Goal: Task Accomplishment & Management: Use online tool/utility

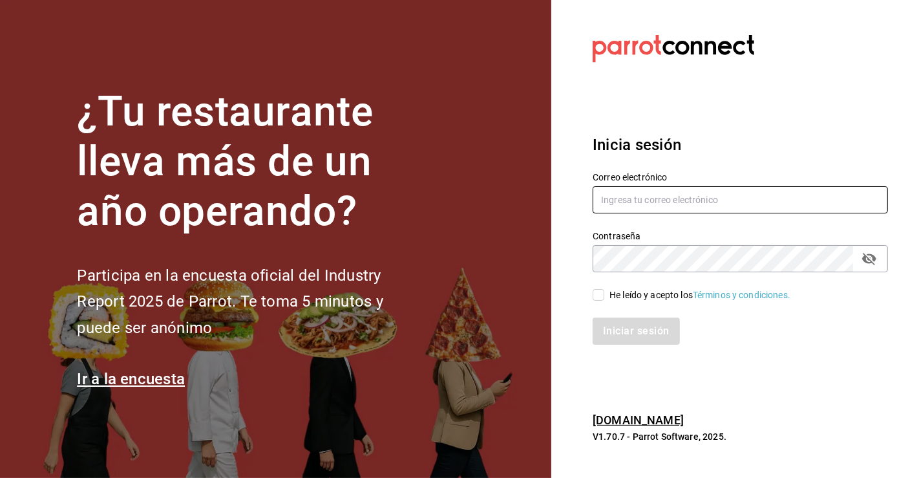
type input "[PERSON_NAME][EMAIL_ADDRESS][PERSON_NAME][DOMAIN_NAME]"
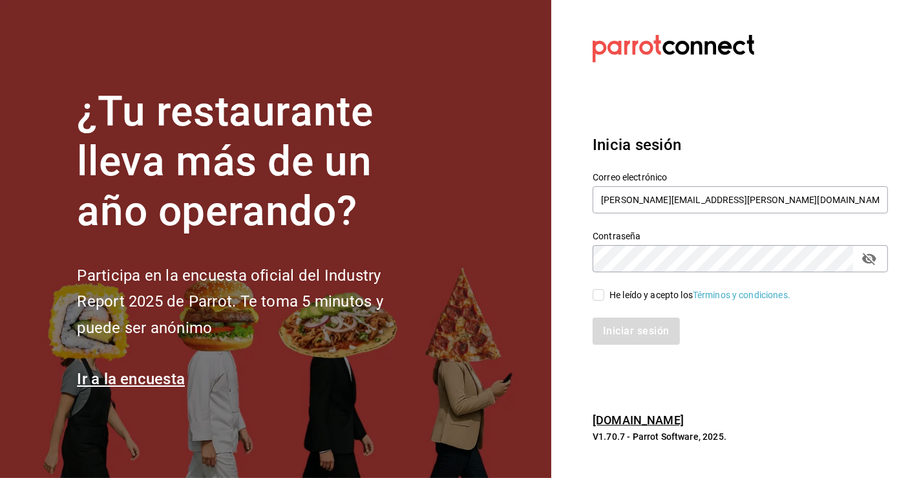
click at [600, 295] on input "He leído y acepto los Términos y condiciones." at bounding box center [599, 295] width 12 height 12
checkbox input "true"
click at [621, 325] on button "Iniciar sesión" at bounding box center [637, 330] width 88 height 27
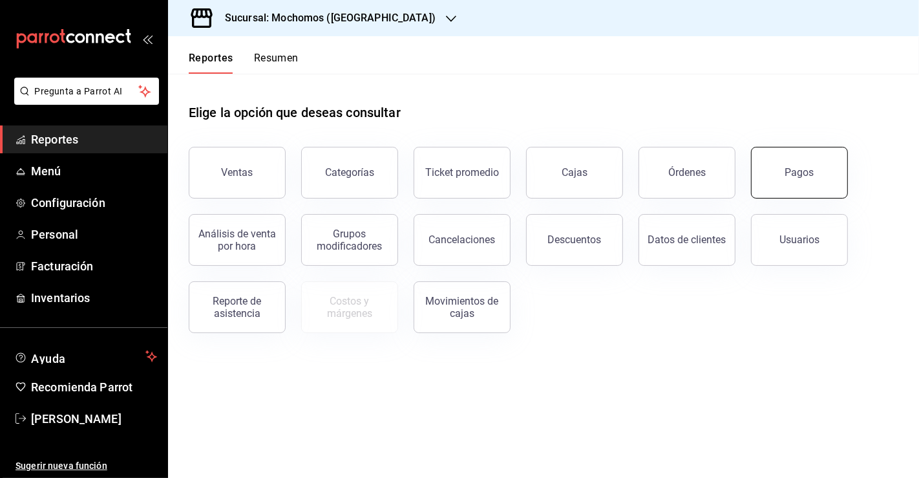
click at [788, 173] on div "Pagos" at bounding box center [800, 172] width 29 height 12
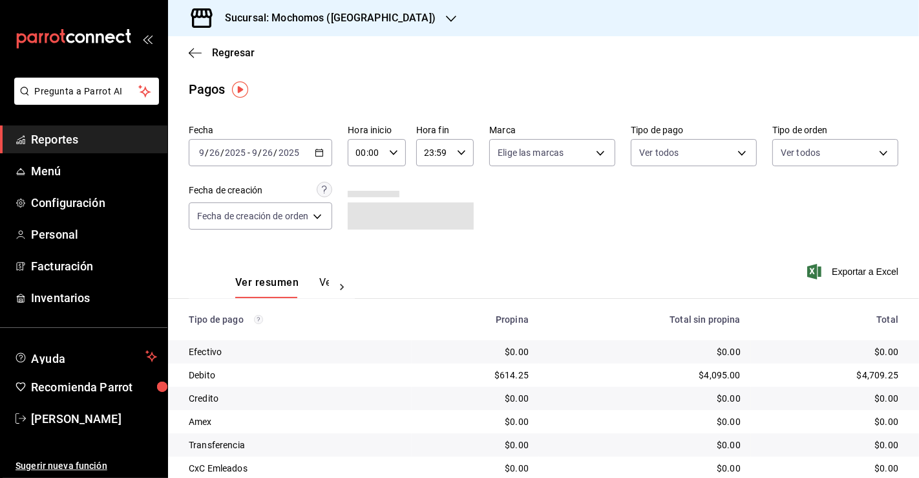
click at [317, 154] on icon "button" at bounding box center [319, 152] width 9 height 9
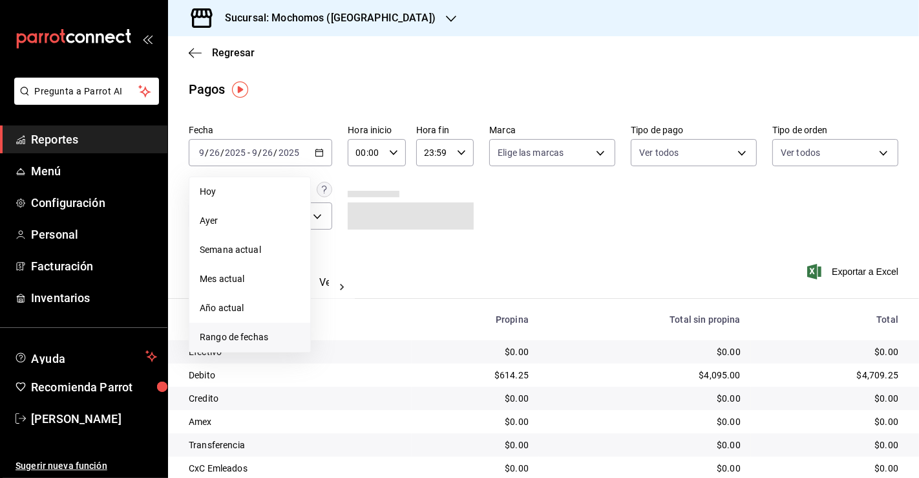
click at [246, 336] on span "Rango de fechas" at bounding box center [250, 337] width 100 height 14
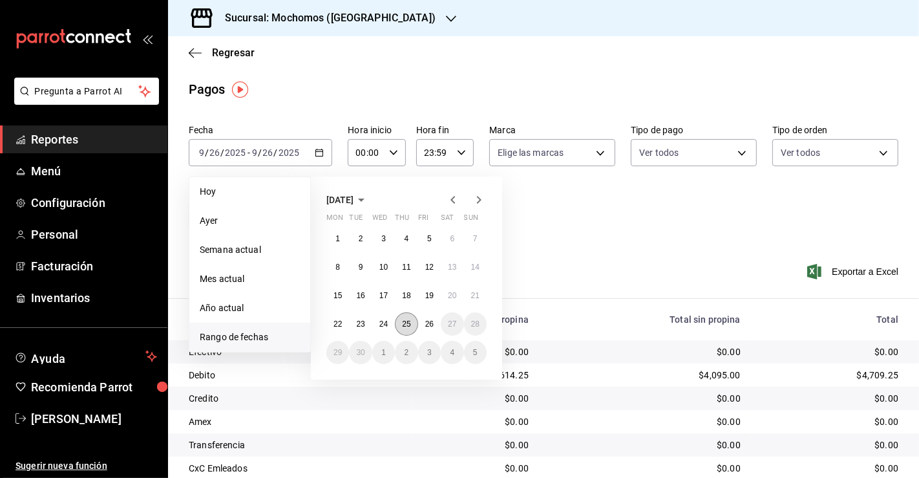
click at [411, 325] on button "25" at bounding box center [406, 323] width 23 height 23
click at [428, 324] on abbr "26" at bounding box center [429, 323] width 8 height 9
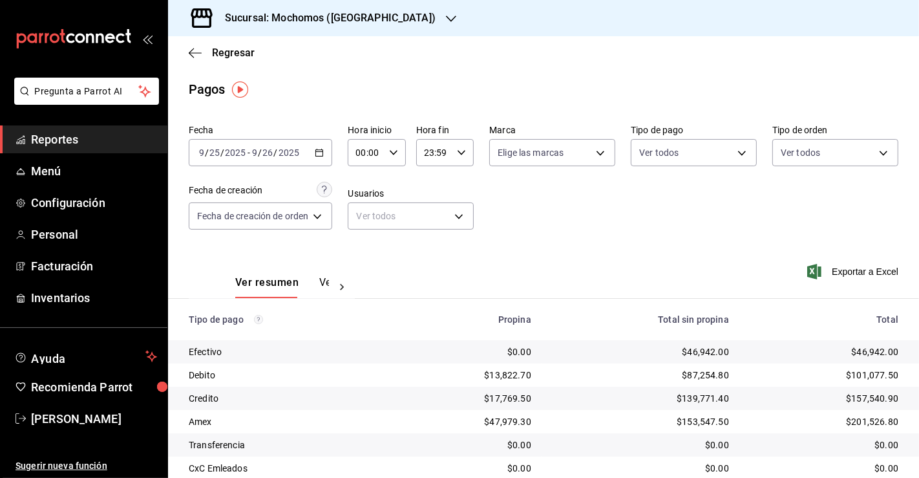
click at [323, 153] on \(Stroke\) "button" at bounding box center [320, 152] width 8 height 7
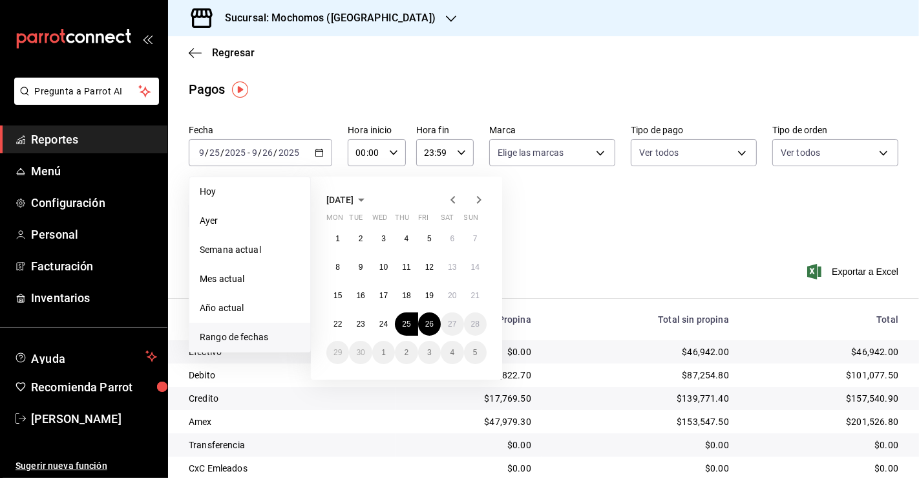
click at [536, 248] on div "[DATE] Mon Tue Wed Thu Fri Sat Sun 1 2 3 4 5 6 7 8 9 10 11 12 13 14 15 16 17 18…" at bounding box center [424, 272] width 226 height 213
click at [552, 240] on div "Fecha [DATE] [DATE] - [DATE] [DATE] [DATE] [DATE] Semana actual Mes actual Año …" at bounding box center [544, 182] width 710 height 125
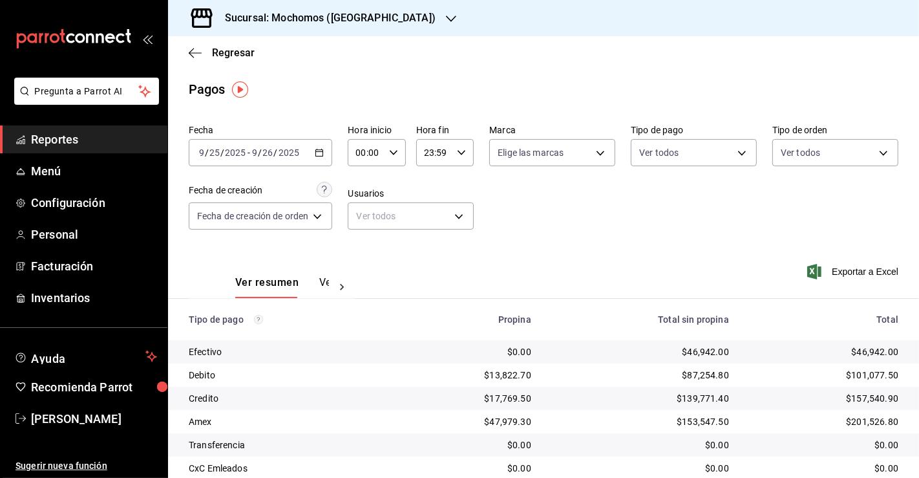
click at [390, 149] on icon "button" at bounding box center [393, 152] width 9 height 9
click at [365, 230] on span "03" at bounding box center [364, 227] width 8 height 10
type input "03:00"
click at [683, 254] on div at bounding box center [459, 239] width 919 height 478
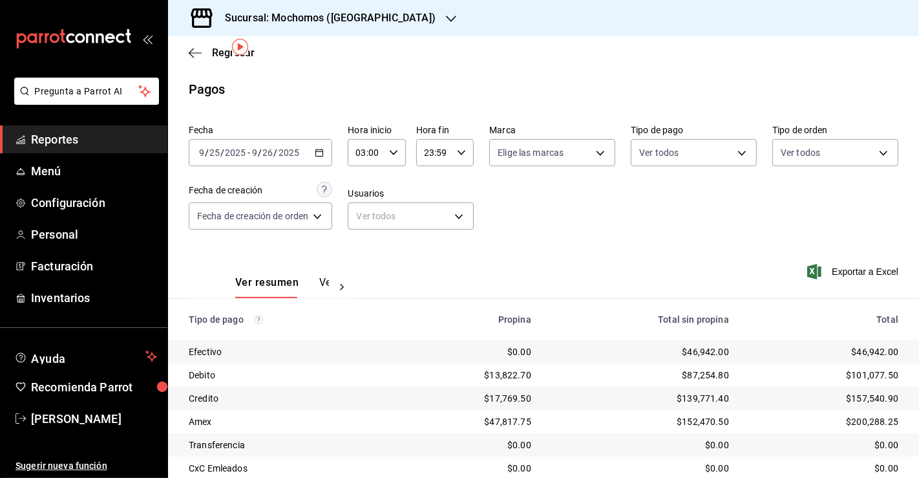
scroll to position [70, 0]
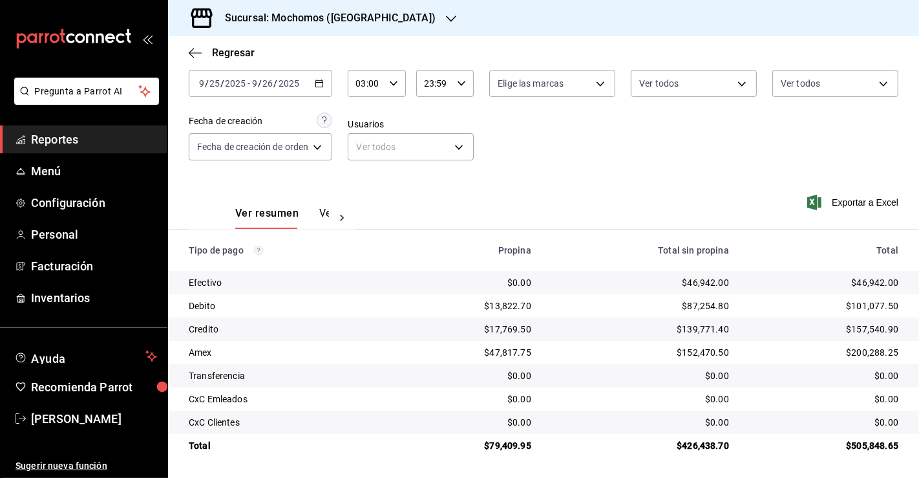
click at [496, 447] on div "$79,409.95" at bounding box center [468, 445] width 125 height 13
copy div "79,409.95"
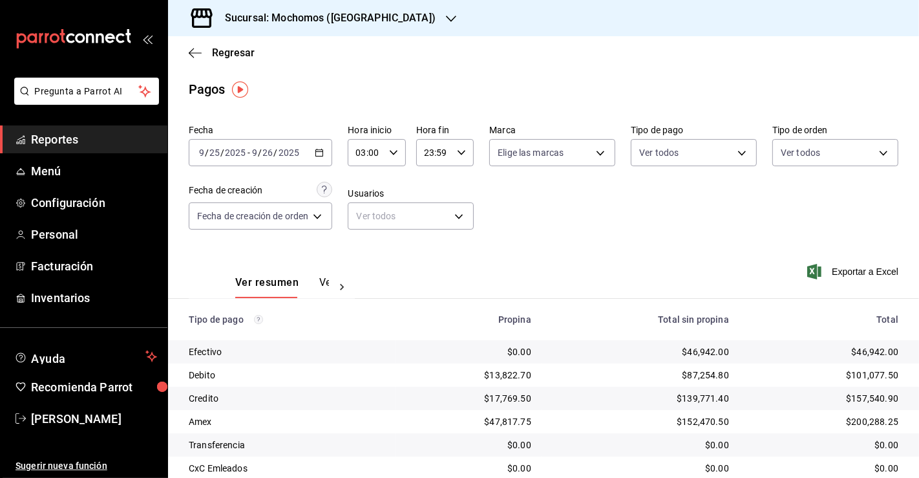
click at [316, 153] on div "[DATE] [DATE] - [DATE] [DATE]" at bounding box center [261, 152] width 144 height 27
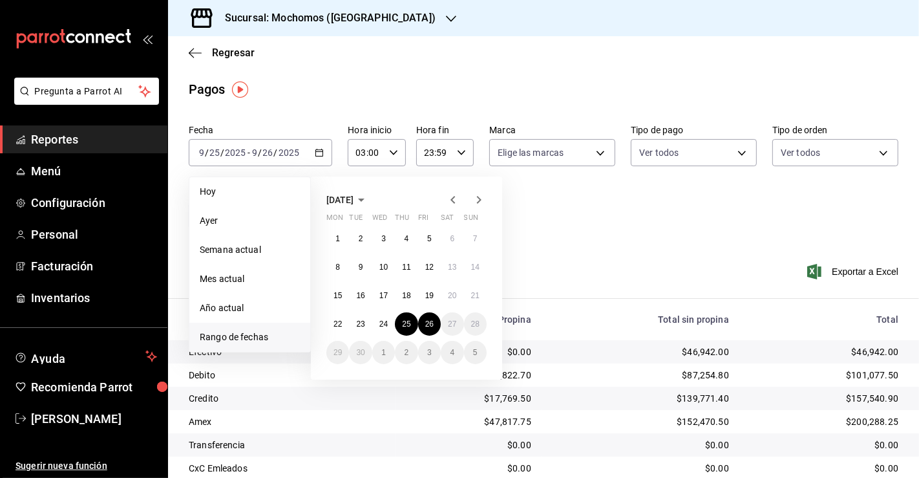
click at [332, 121] on div "Fecha [DATE] [DATE] - [DATE] [DATE] [DATE] [DATE] Semana actual Mes actual Año …" at bounding box center [544, 182] width 710 height 125
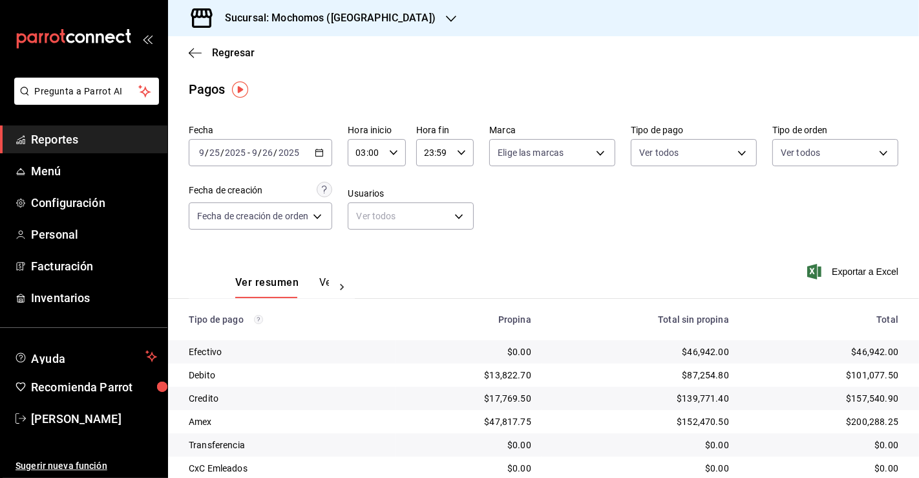
click at [356, 17] on h3 "Sucursal: Mochomos ([GEOGRAPHIC_DATA])" at bounding box center [325, 18] width 221 height 16
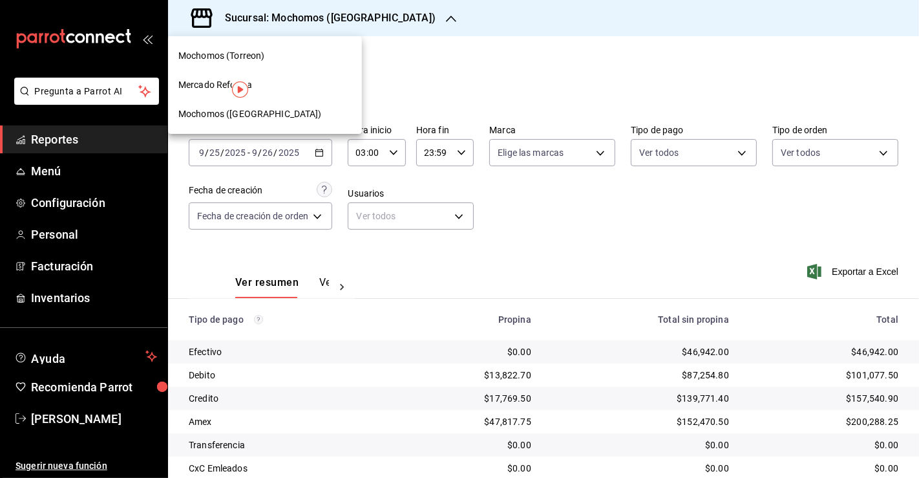
click at [218, 113] on span "Mochomos ([GEOGRAPHIC_DATA])" at bounding box center [250, 114] width 144 height 14
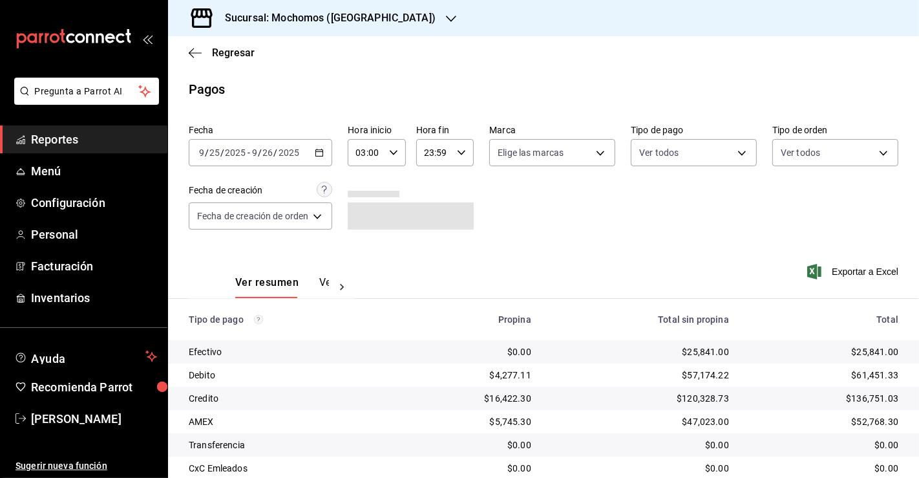
scroll to position [70, 0]
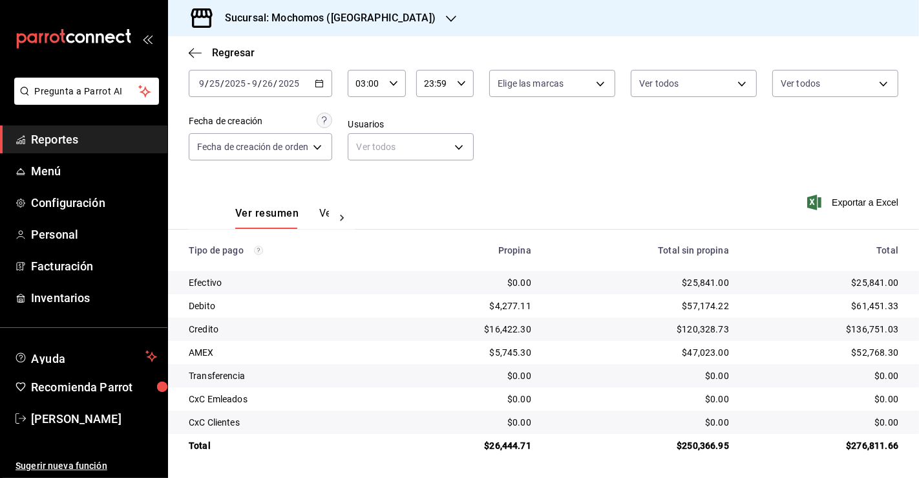
click at [696, 279] on div "$25,841.00" at bounding box center [640, 282] width 177 height 13
copy div "25,841.00"
click at [498, 454] on td "$26,444.71" at bounding box center [469, 445] width 146 height 23
click at [508, 444] on div "$26,444.71" at bounding box center [468, 445] width 125 height 13
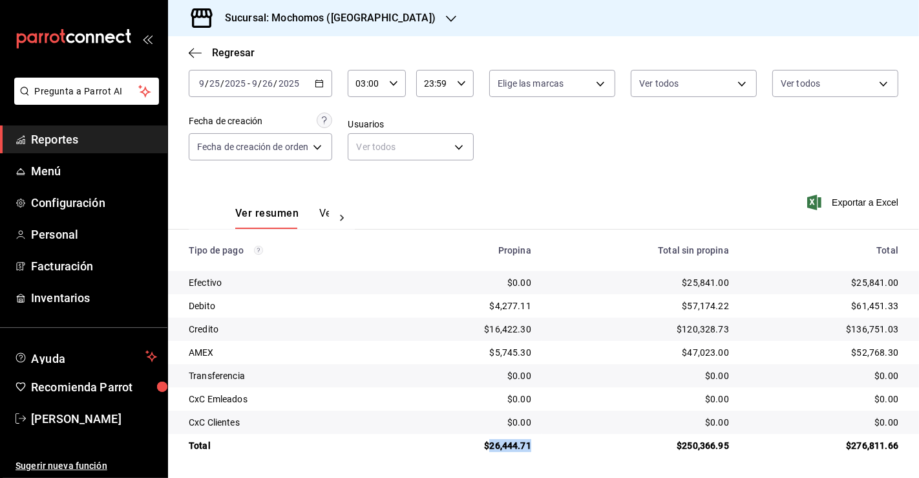
click at [508, 444] on div "$26,444.71" at bounding box center [468, 445] width 125 height 13
copy div "26,444.71"
click at [66, 139] on span "Reportes" at bounding box center [94, 139] width 126 height 17
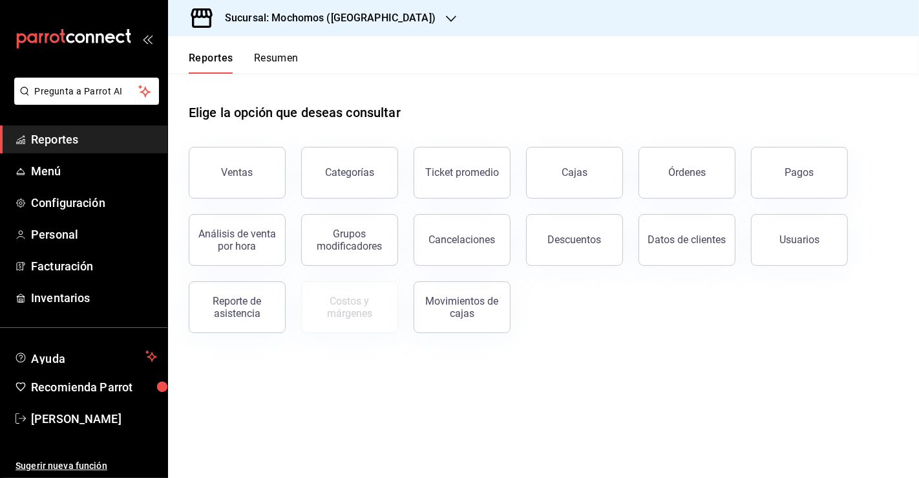
click at [66, 139] on span "Reportes" at bounding box center [94, 139] width 126 height 17
click at [255, 182] on button "Ventas" at bounding box center [237, 173] width 97 height 52
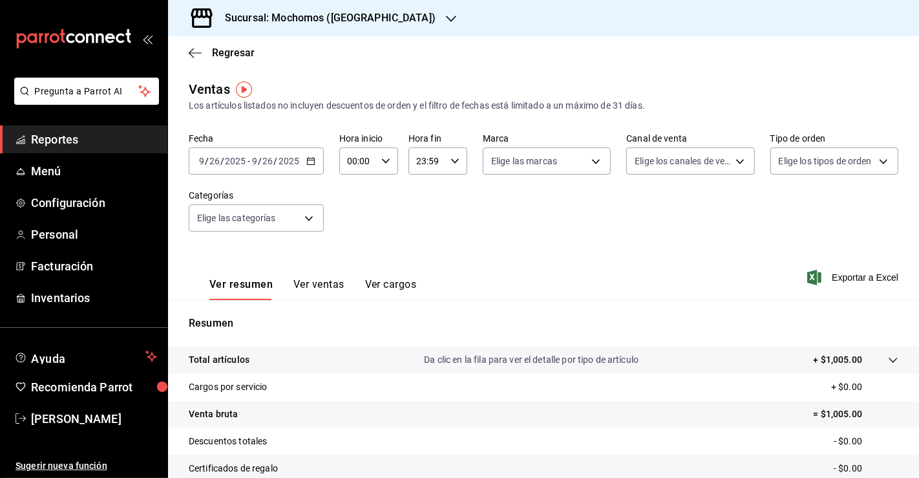
click at [310, 154] on div "[DATE] [DATE] - [DATE] [DATE]" at bounding box center [256, 160] width 135 height 27
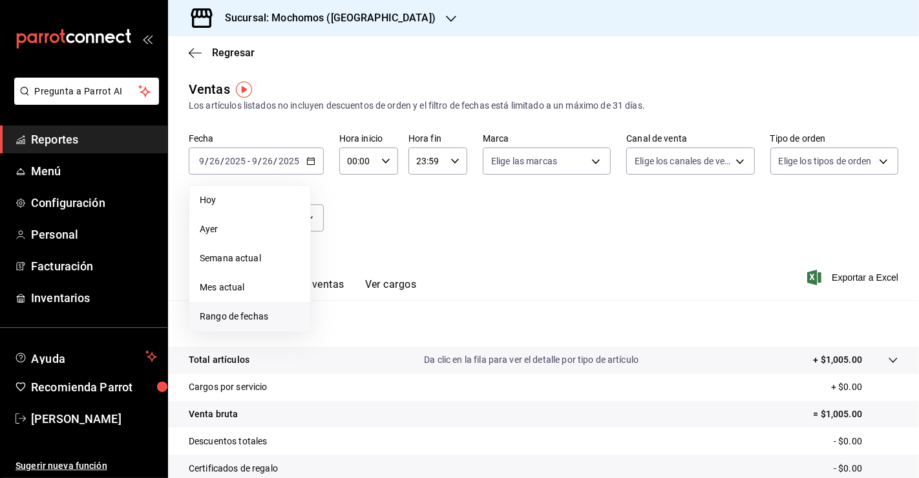
click at [254, 318] on span "Rango de fechas" at bounding box center [250, 317] width 100 height 14
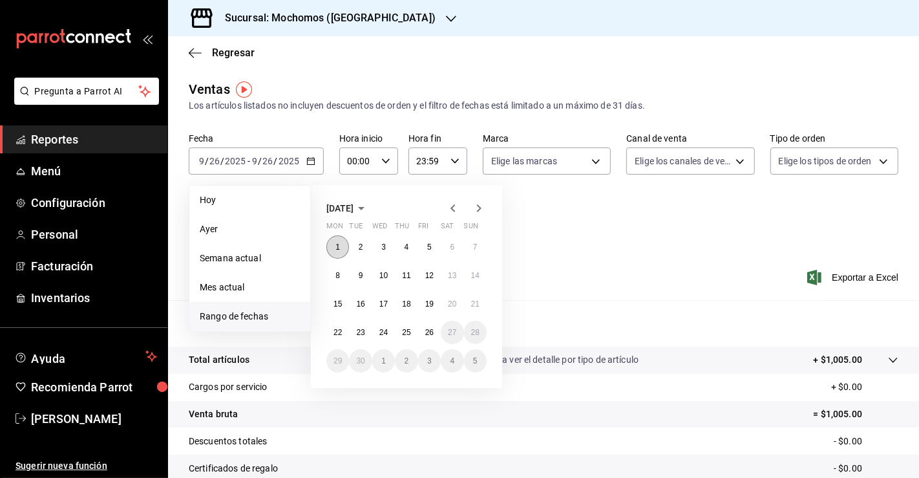
click at [338, 242] on button "1" at bounding box center [338, 246] width 23 height 23
click at [435, 332] on button "26" at bounding box center [429, 332] width 23 height 23
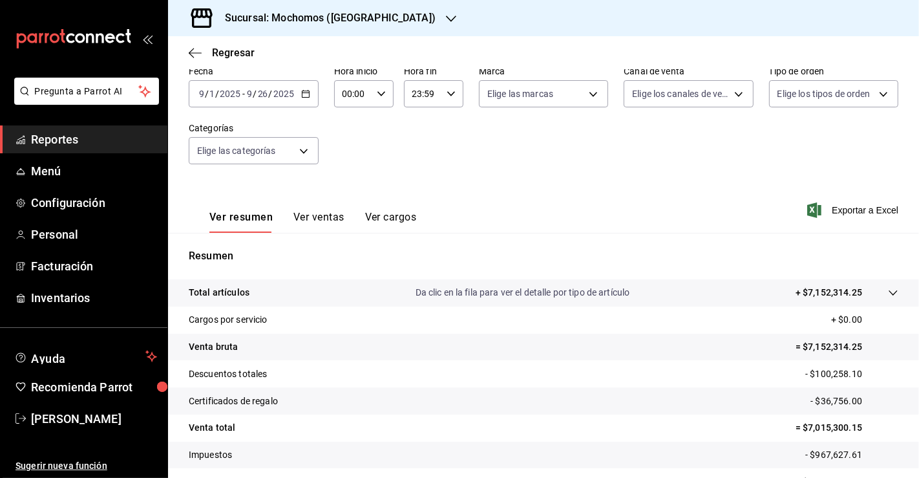
scroll to position [66, 0]
click at [369, 89] on div "00:00 Hora inicio" at bounding box center [363, 94] width 59 height 27
click at [352, 162] on button "03" at bounding box center [348, 155] width 24 height 26
type input "03:00"
click at [475, 154] on div at bounding box center [459, 239] width 919 height 478
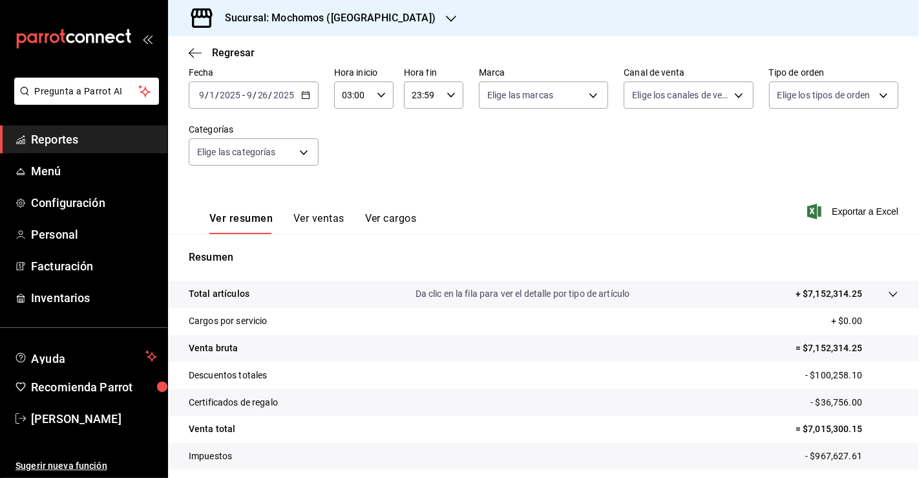
scroll to position [142, 0]
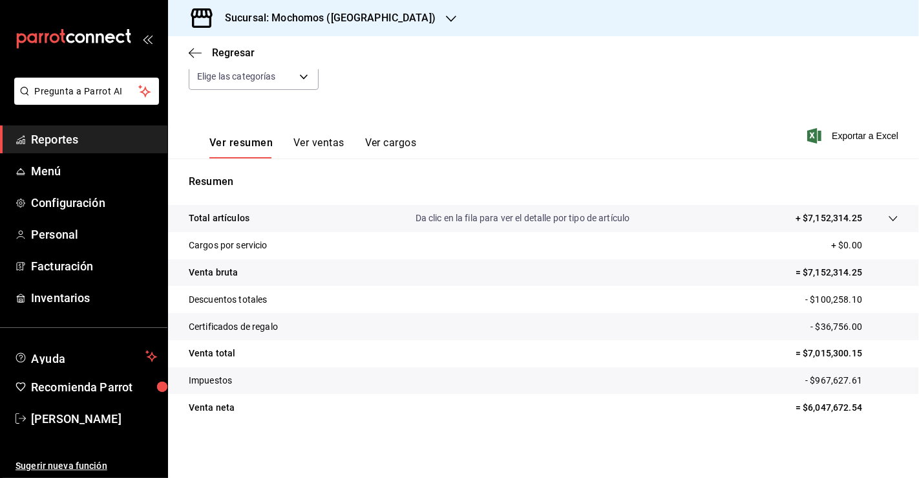
click at [65, 135] on span "Reportes" at bounding box center [94, 139] width 126 height 17
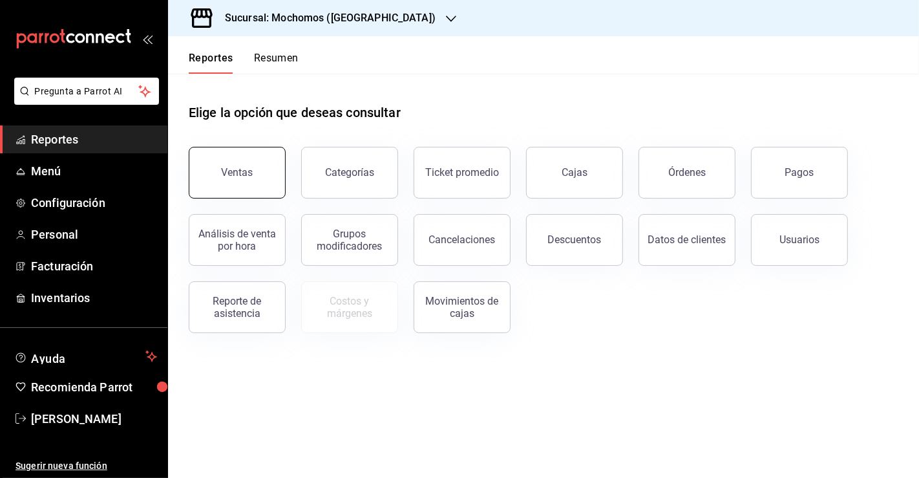
click at [248, 175] on div "Ventas" at bounding box center [238, 172] width 32 height 12
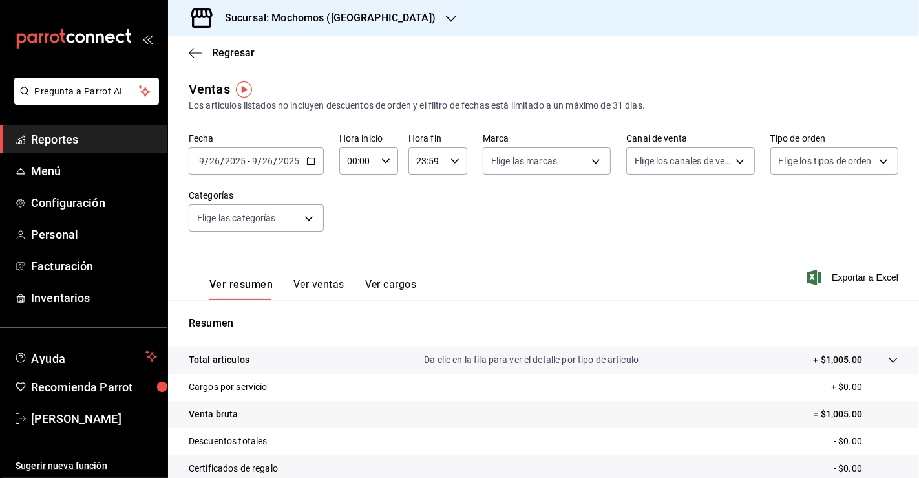
click at [60, 147] on span "Reportes" at bounding box center [94, 139] width 126 height 17
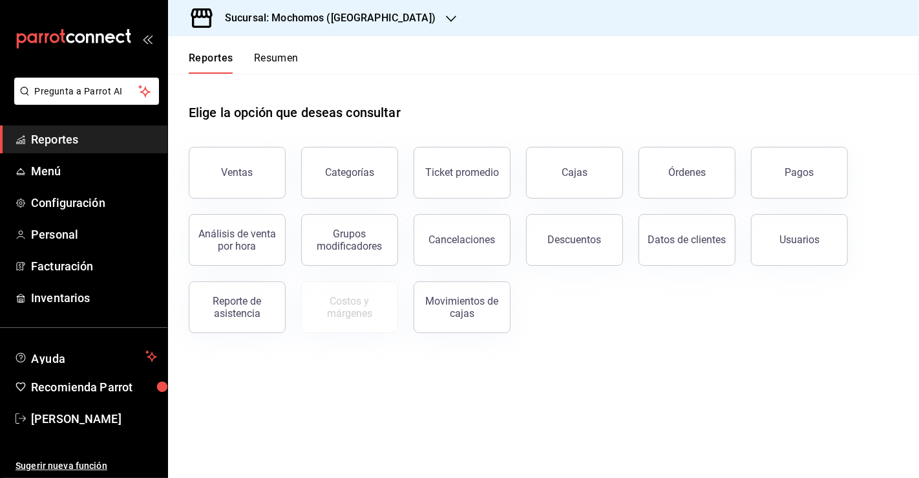
click at [46, 136] on span "Reportes" at bounding box center [94, 139] width 126 height 17
click at [275, 180] on button "Ventas" at bounding box center [237, 173] width 97 height 52
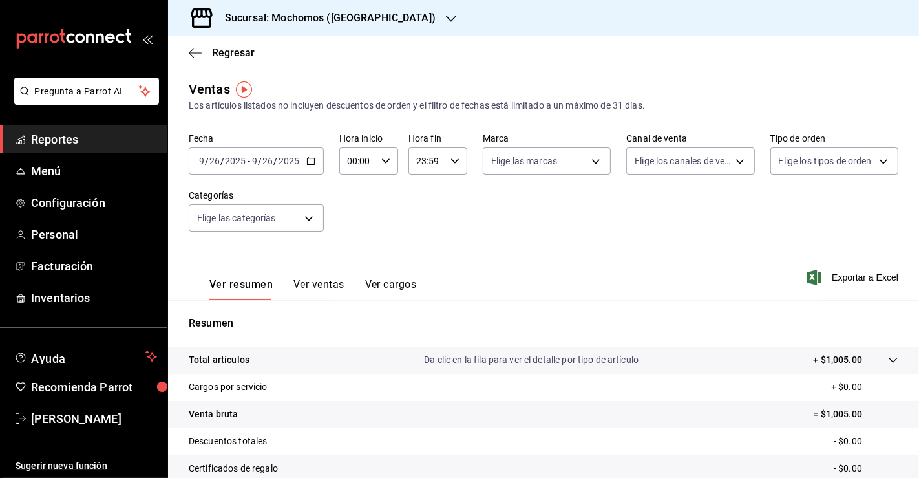
click at [329, 290] on button "Ver ventas" at bounding box center [319, 289] width 51 height 22
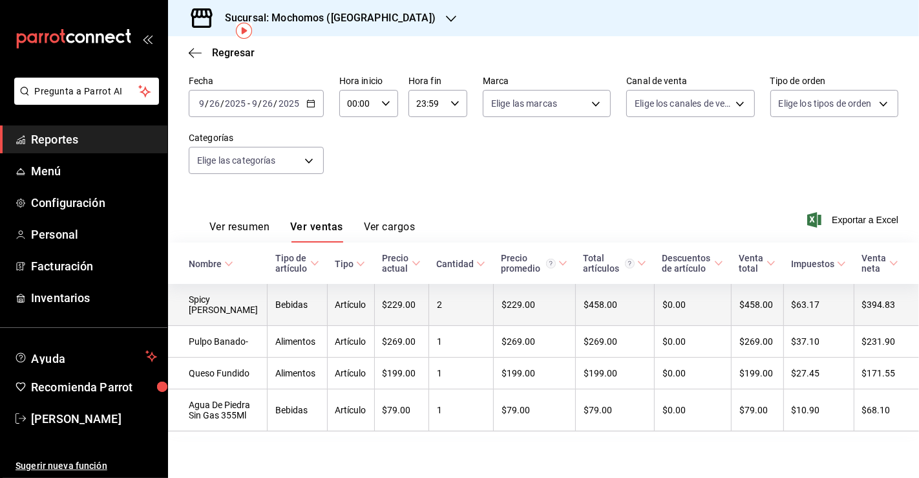
scroll to position [58, 0]
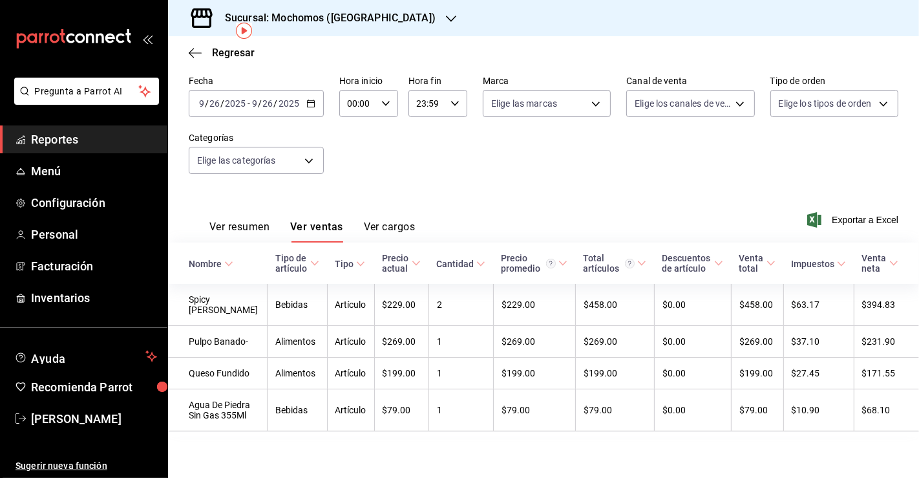
click at [391, 230] on button "Ver cargos" at bounding box center [390, 231] width 52 height 22
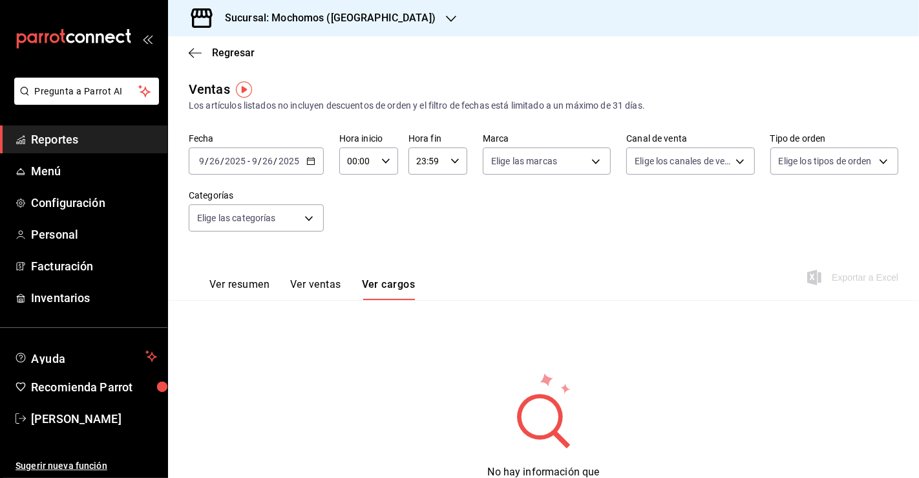
click at [63, 140] on span "Reportes" at bounding box center [94, 139] width 126 height 17
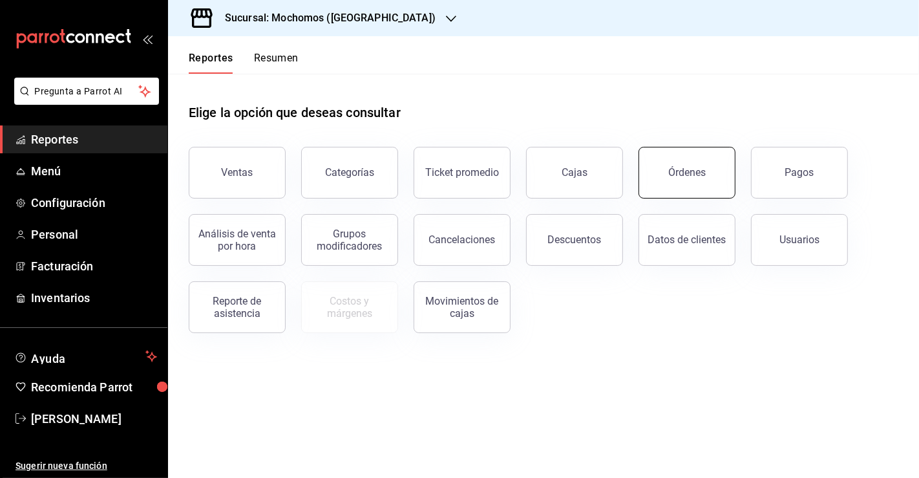
click at [671, 184] on button "Órdenes" at bounding box center [687, 173] width 97 height 52
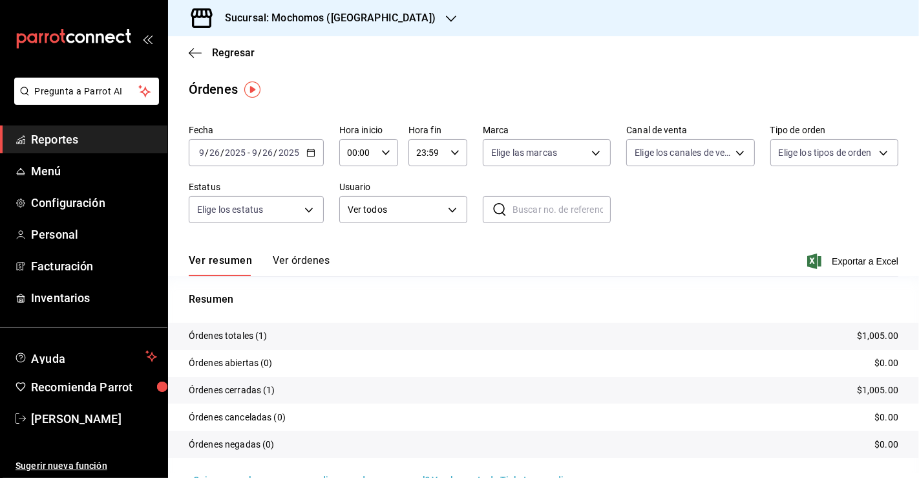
click at [71, 140] on span "Reportes" at bounding box center [94, 139] width 126 height 17
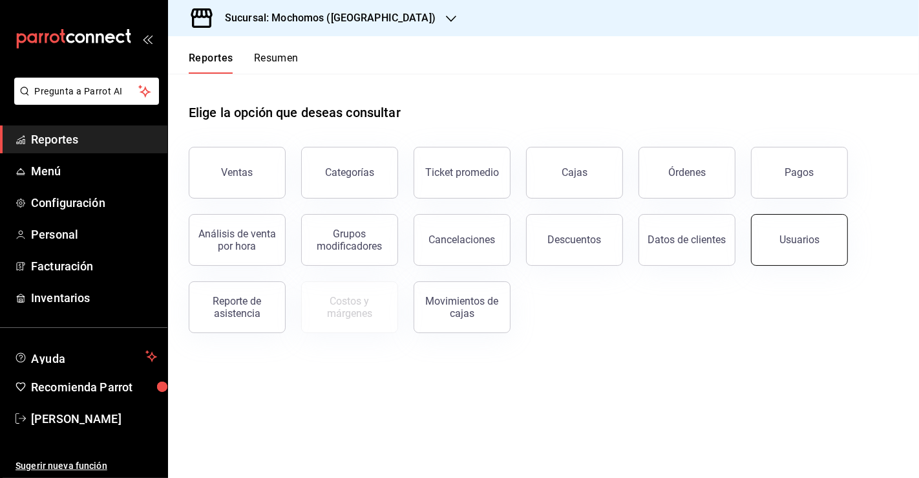
click at [764, 253] on button "Usuarios" at bounding box center [799, 240] width 97 height 52
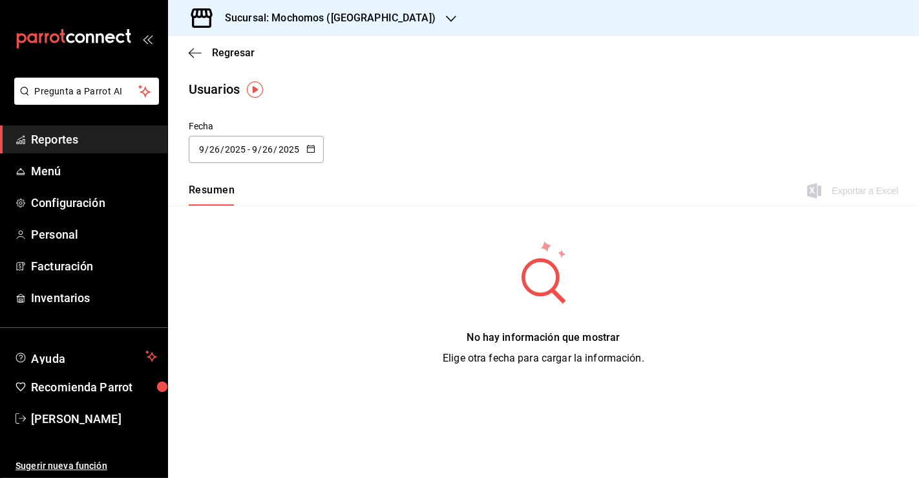
click at [308, 150] on icon "button" at bounding box center [310, 148] width 9 height 9
click at [234, 348] on li "Rango de fechas" at bounding box center [250, 335] width 122 height 29
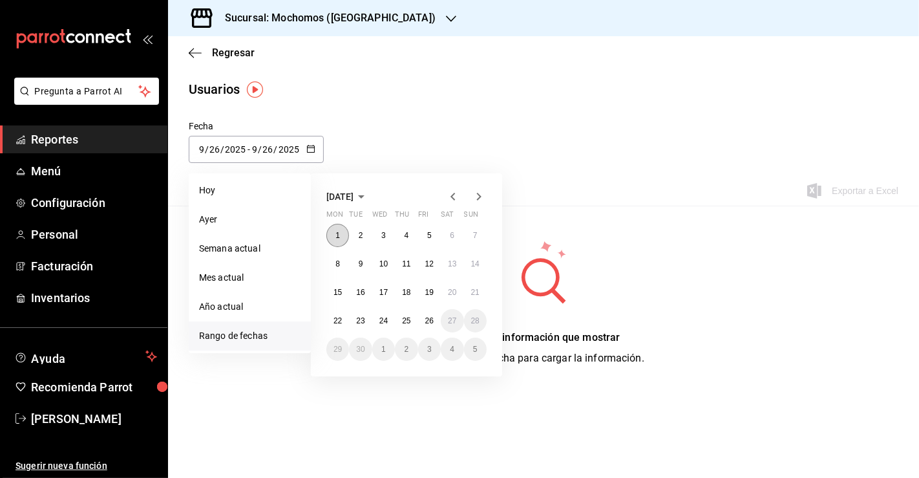
click at [338, 231] on abbr "1" at bounding box center [338, 235] width 5 height 9
click at [438, 318] on button "26" at bounding box center [429, 320] width 23 height 23
type input "[DATE]"
type input "1"
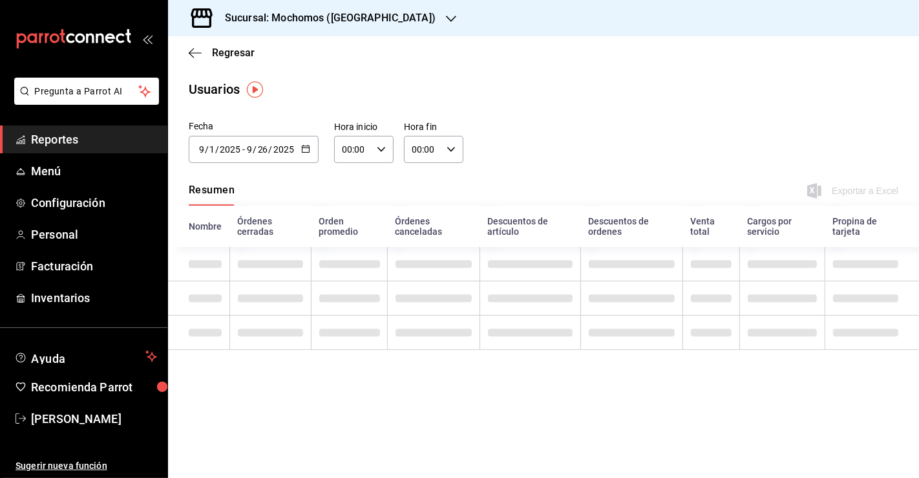
click at [377, 146] on icon "button" at bounding box center [381, 149] width 9 height 9
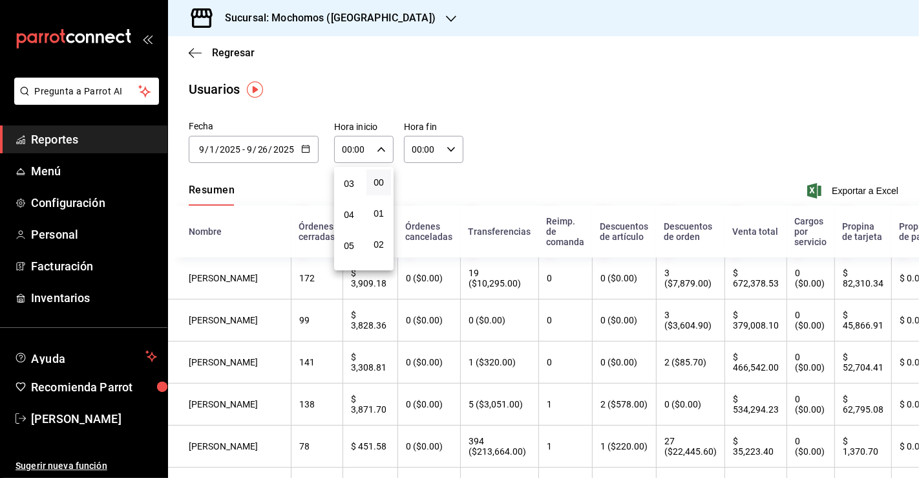
scroll to position [93, 0]
click at [349, 213] on span "04" at bounding box center [349, 213] width 9 height 10
type input "04:00"
click at [628, 111] on div at bounding box center [459, 239] width 919 height 478
click at [830, 190] on span "Exportar a Excel" at bounding box center [854, 191] width 89 height 16
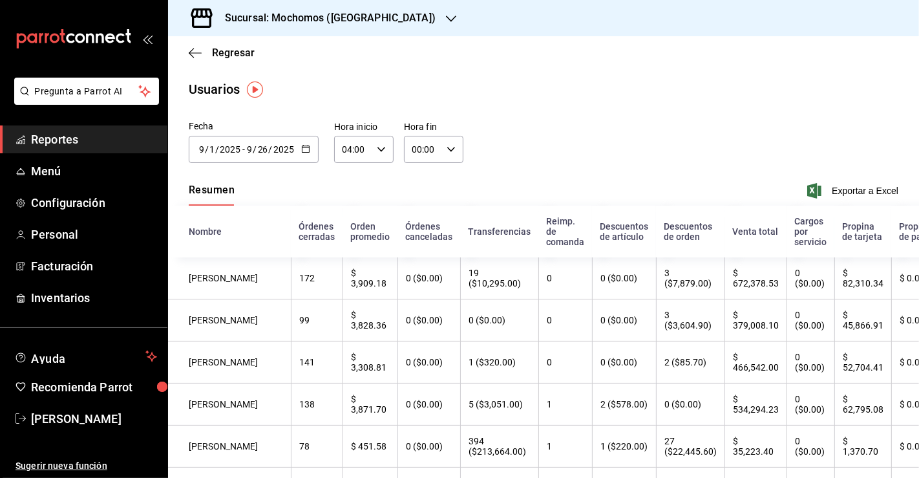
click at [65, 141] on span "Reportes" at bounding box center [94, 139] width 126 height 17
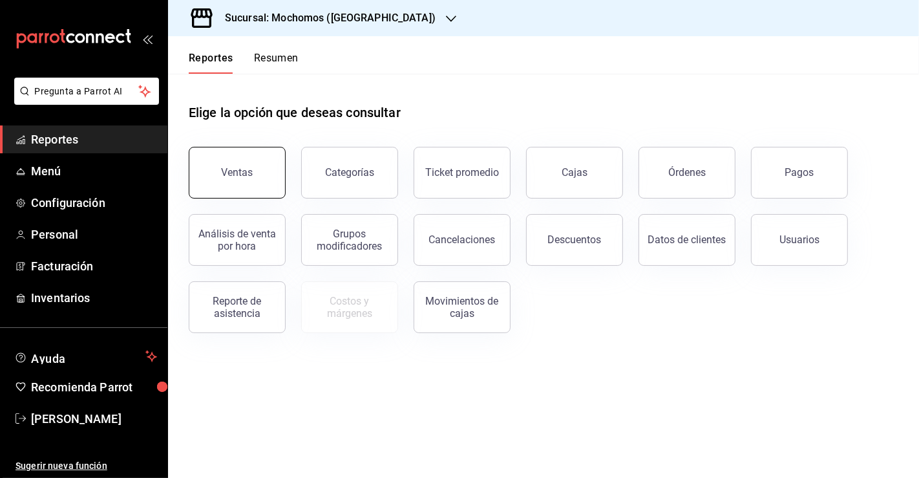
click at [234, 158] on button "Ventas" at bounding box center [237, 173] width 97 height 52
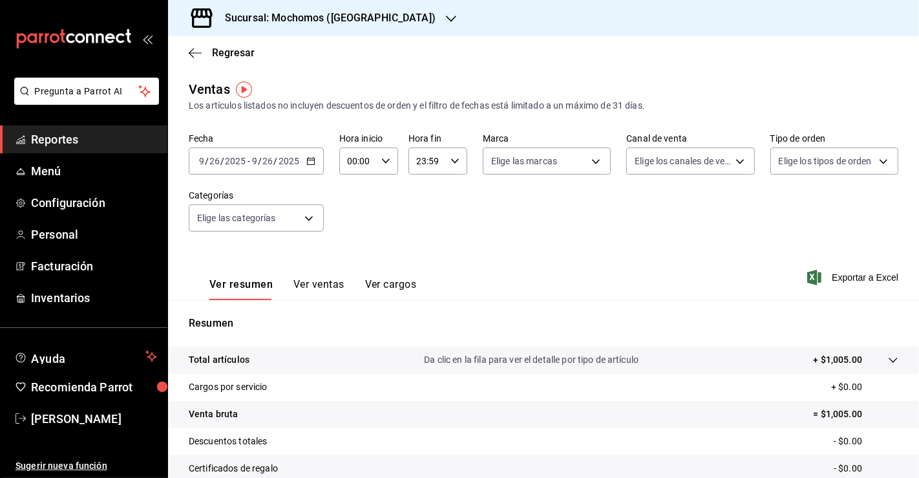
click at [308, 160] on icon "button" at bounding box center [310, 160] width 9 height 9
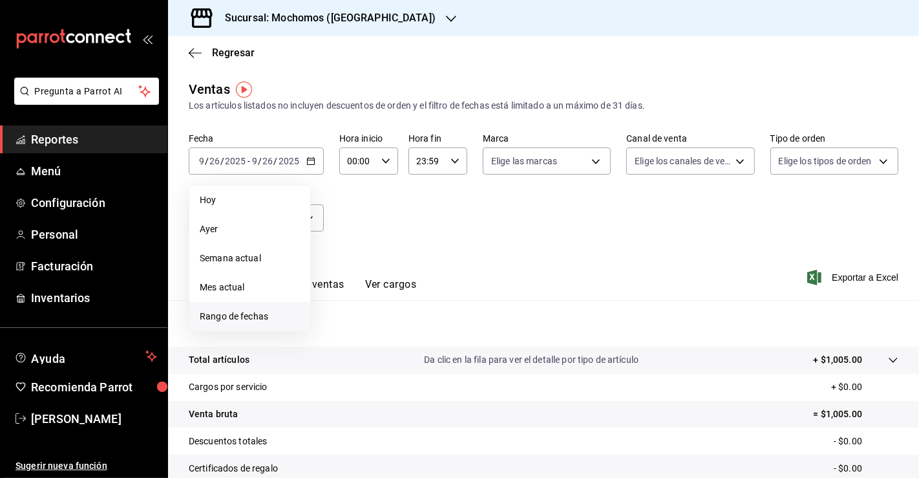
click at [274, 313] on span "Rango de fechas" at bounding box center [250, 317] width 100 height 14
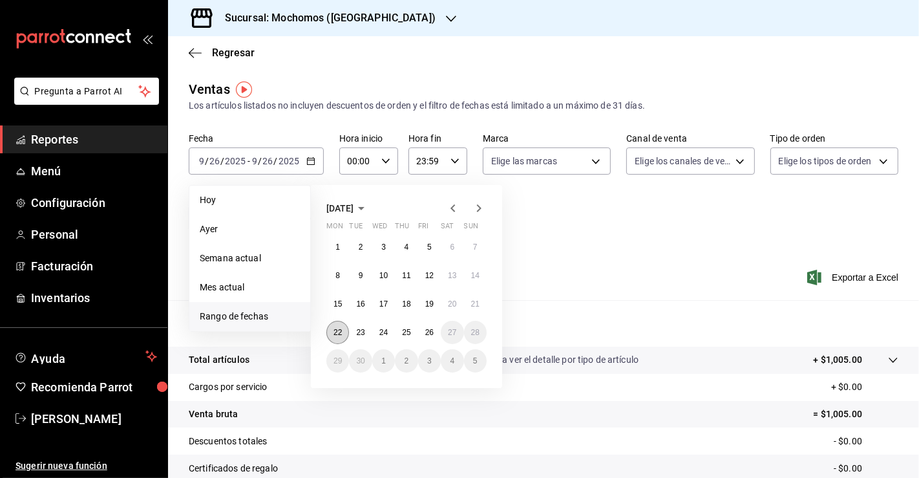
click at [336, 335] on abbr "22" at bounding box center [338, 332] width 8 height 9
click at [365, 337] on button "23" at bounding box center [360, 332] width 23 height 23
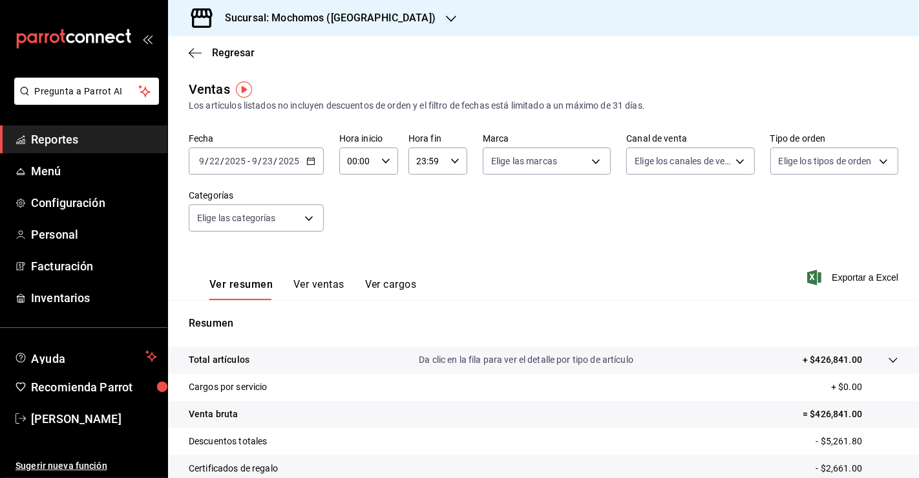
click at [383, 163] on icon "button" at bounding box center [385, 160] width 9 height 9
click at [352, 240] on span "03" at bounding box center [353, 243] width 8 height 10
type input "03:00"
click at [455, 162] on div at bounding box center [459, 239] width 919 height 478
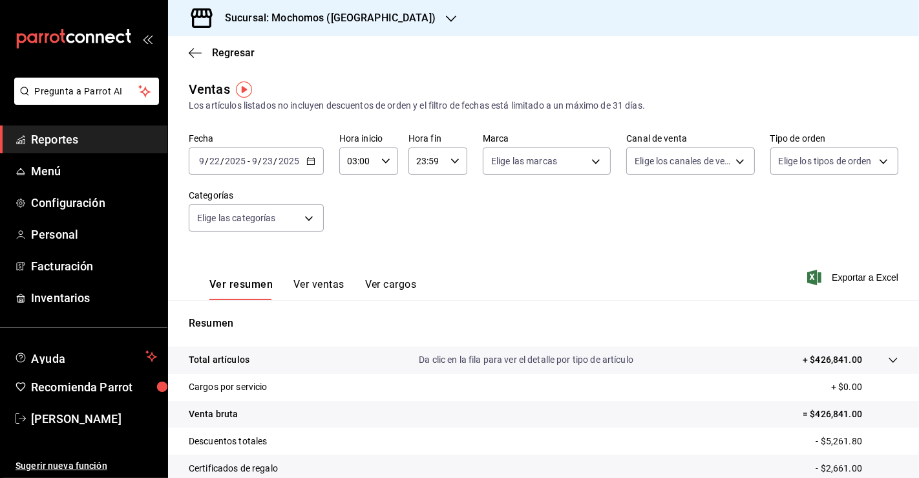
click at [455, 162] on icon "button" at bounding box center [455, 160] width 9 height 9
click at [423, 261] on button "04" at bounding box center [421, 266] width 24 height 26
type input "04:59"
click at [725, 241] on div at bounding box center [459, 239] width 919 height 478
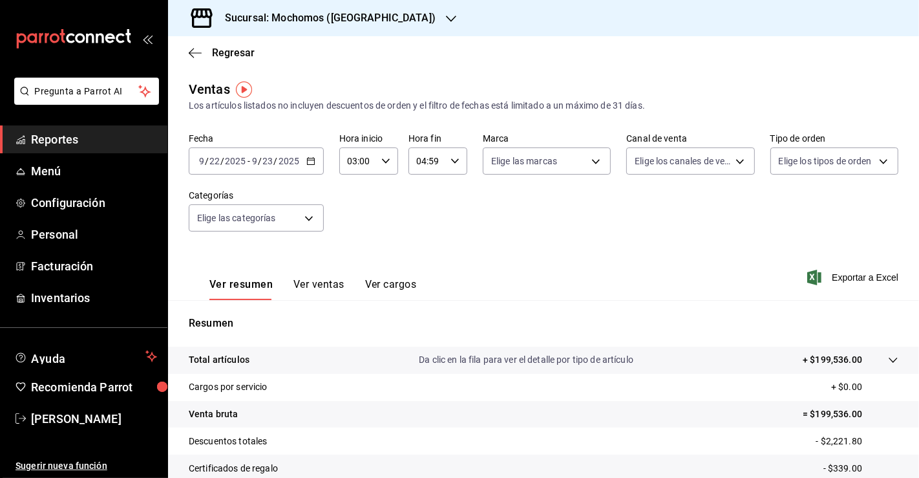
scroll to position [142, 0]
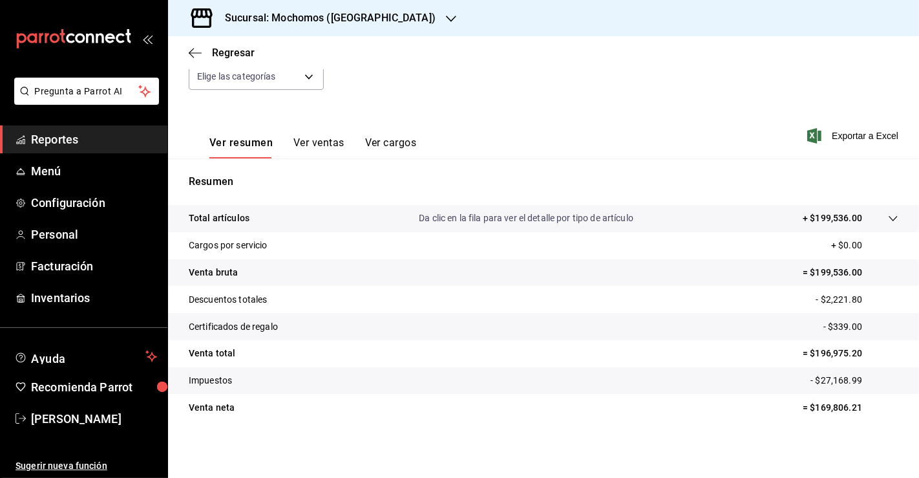
click at [828, 407] on p "= $169,806.21" at bounding box center [851, 408] width 96 height 14
copy p "169,806.21"
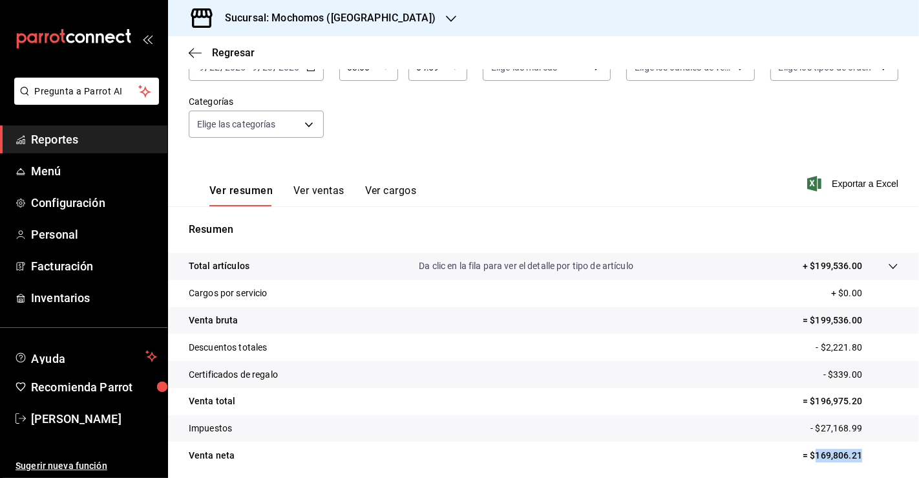
scroll to position [0, 0]
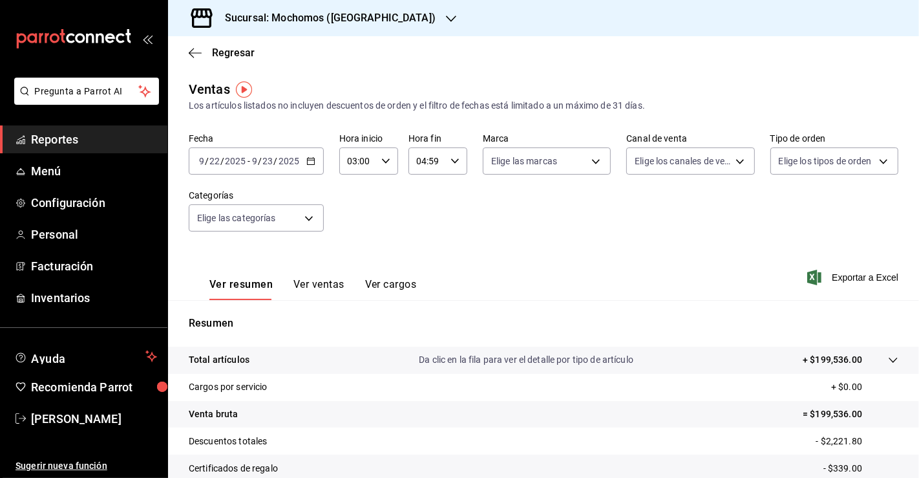
click at [313, 164] on \(Stroke\) "button" at bounding box center [311, 161] width 8 height 7
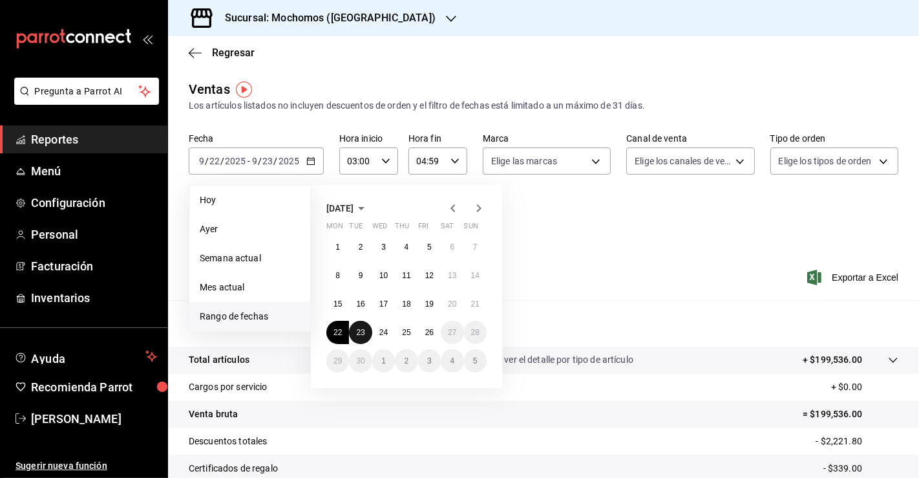
click at [362, 332] on abbr "23" at bounding box center [360, 332] width 8 height 9
click at [376, 334] on button "24" at bounding box center [383, 332] width 23 height 23
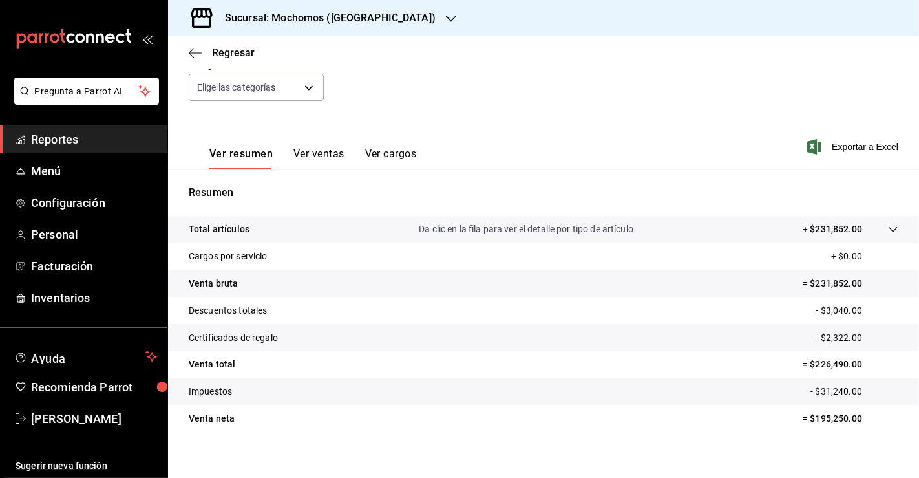
scroll to position [142, 0]
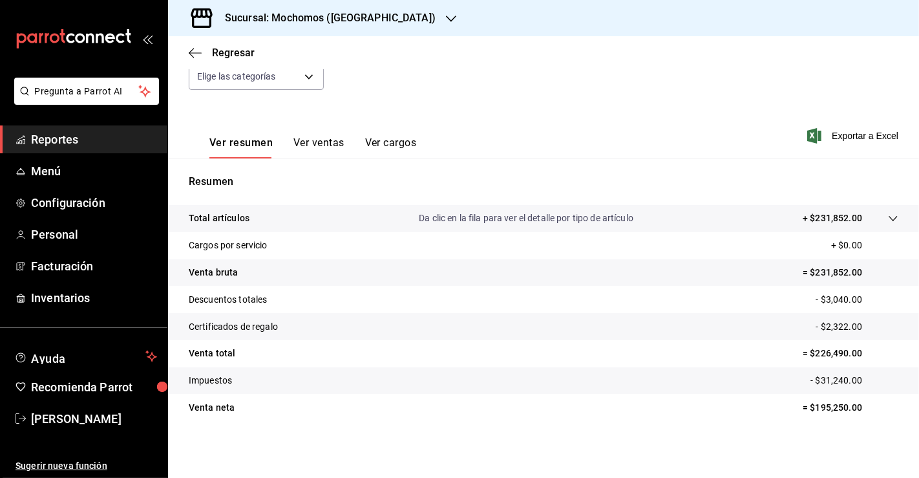
click at [828, 407] on p "= $195,250.00" at bounding box center [851, 408] width 96 height 14
copy p "195,250.00"
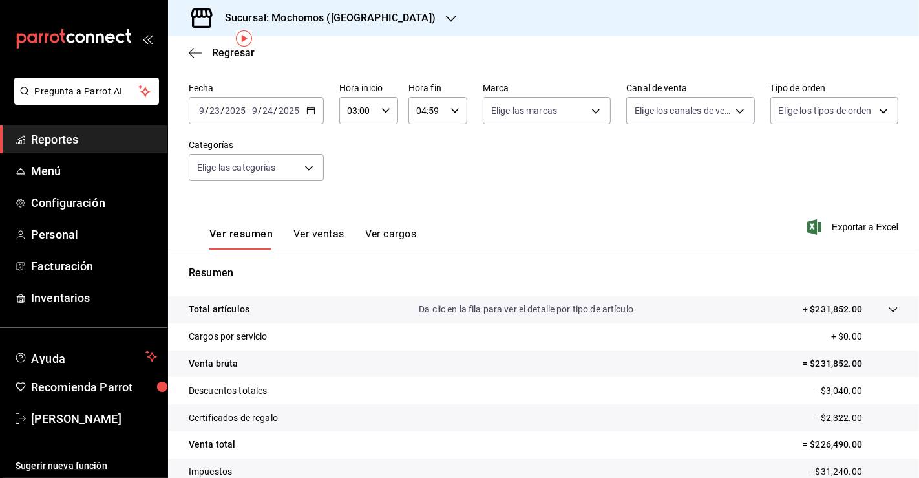
scroll to position [0, 0]
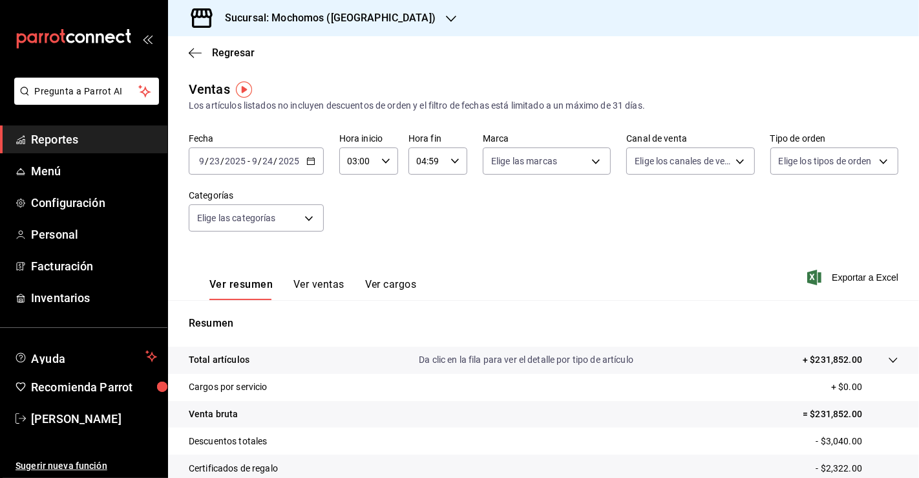
click at [314, 165] on div "[DATE] [DATE] - [DATE] [DATE]" at bounding box center [256, 160] width 135 height 27
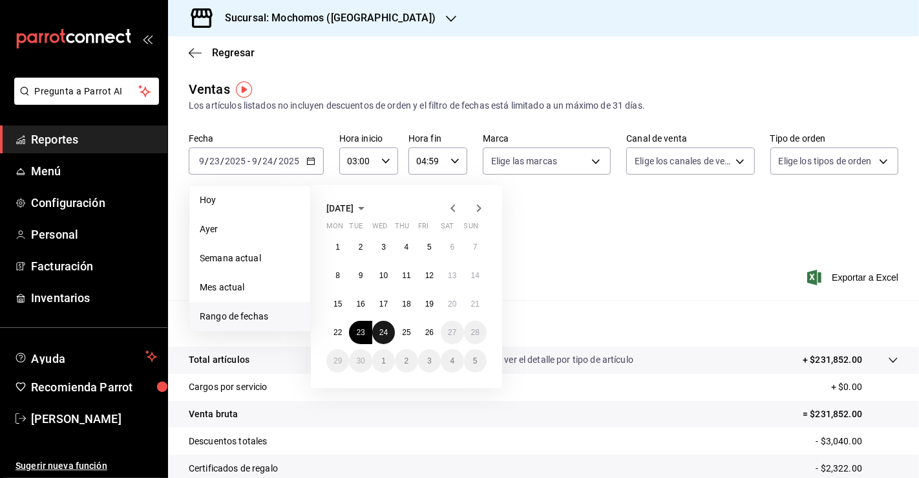
click at [380, 341] on button "24" at bounding box center [383, 332] width 23 height 23
click at [414, 327] on button "25" at bounding box center [406, 332] width 23 height 23
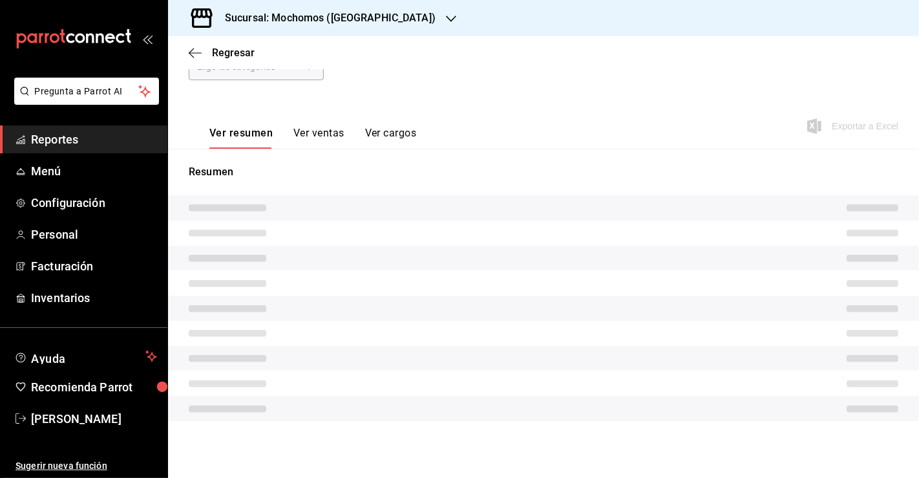
scroll to position [142, 0]
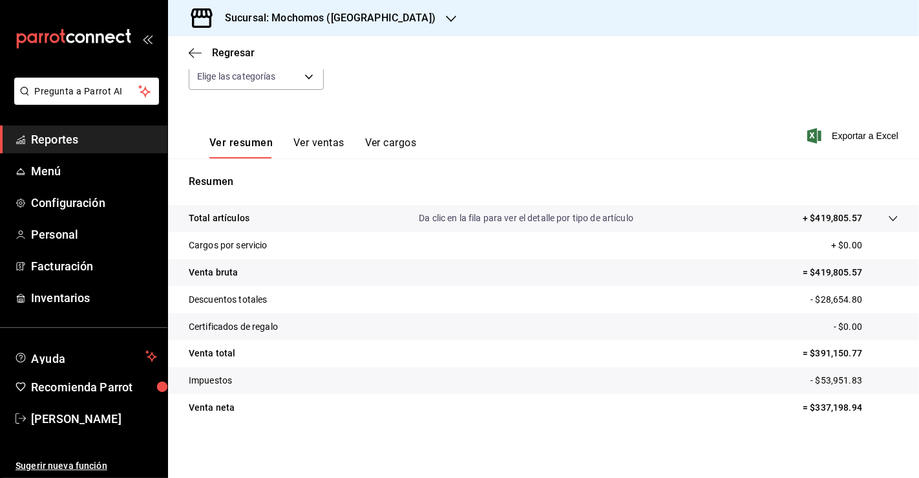
click at [820, 411] on p "= $337,198.94" at bounding box center [851, 408] width 96 height 14
copy p "337,198.94"
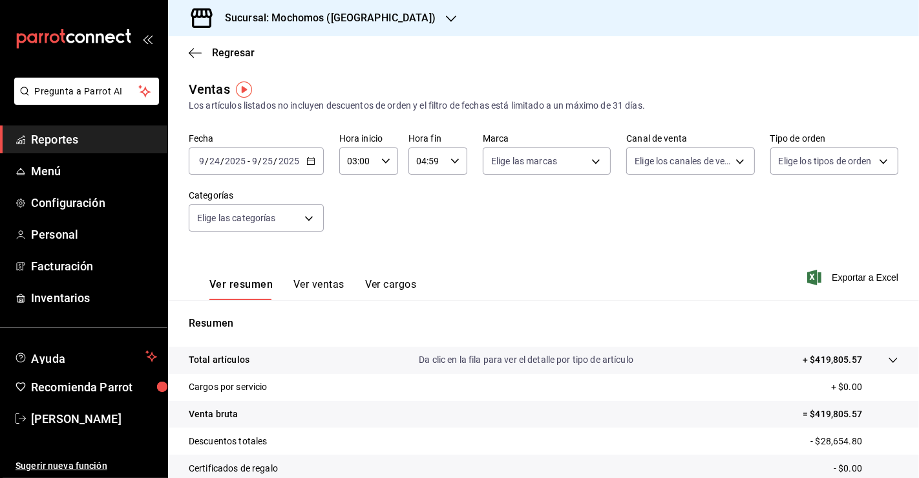
click at [304, 158] on div "[DATE] [DATE] - [DATE] [DATE]" at bounding box center [256, 160] width 135 height 27
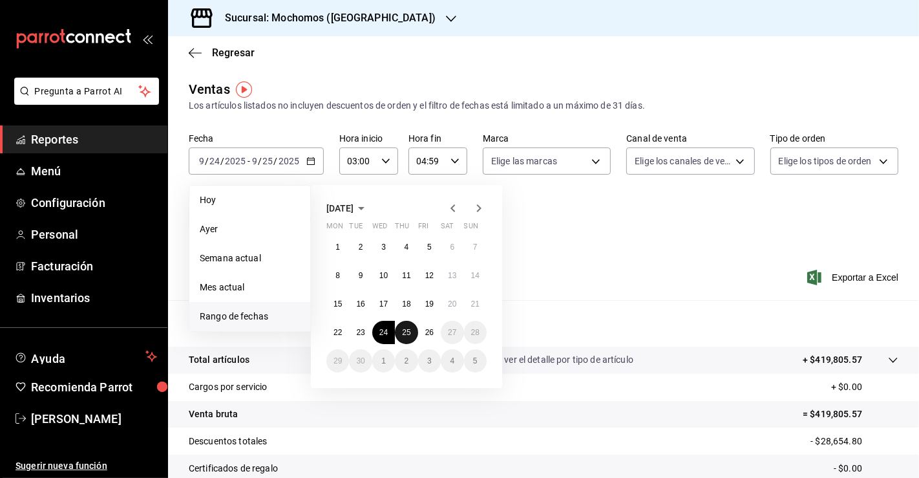
click at [402, 333] on abbr "25" at bounding box center [406, 332] width 8 height 9
click at [429, 330] on abbr "26" at bounding box center [429, 332] width 8 height 9
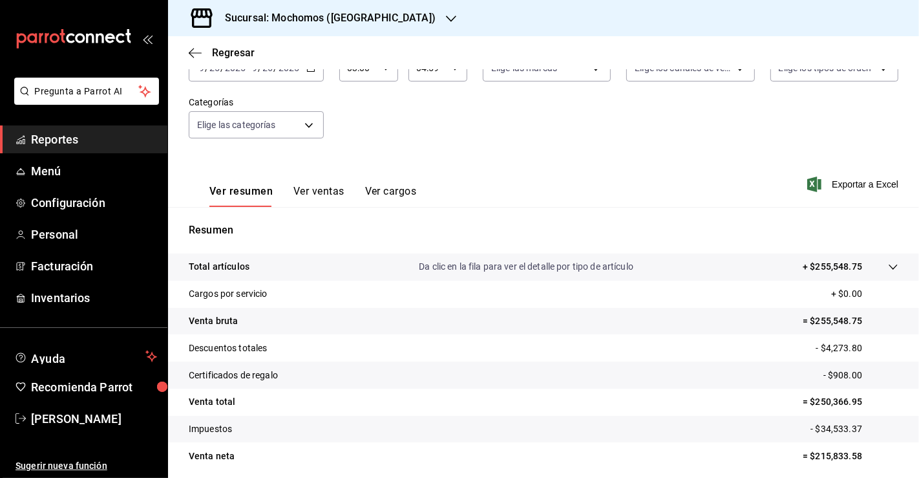
scroll to position [142, 0]
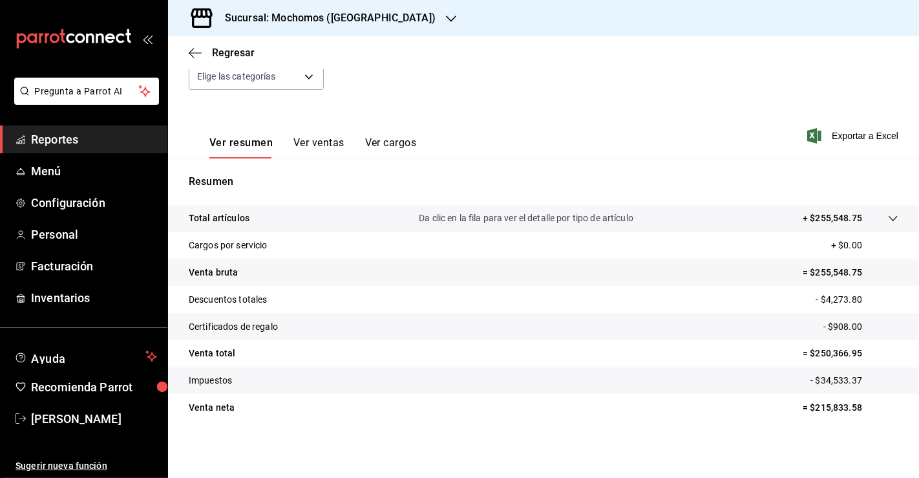
click at [818, 402] on p "= $215,833.58" at bounding box center [851, 408] width 96 height 14
copy p "215,833.58"
click at [98, 140] on span "Reportes" at bounding box center [94, 139] width 126 height 17
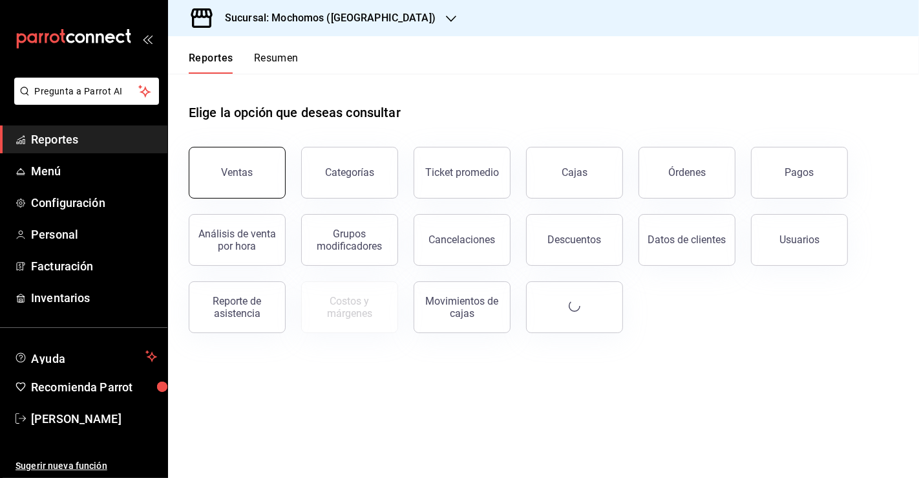
click at [240, 162] on button "Ventas" at bounding box center [237, 173] width 97 height 52
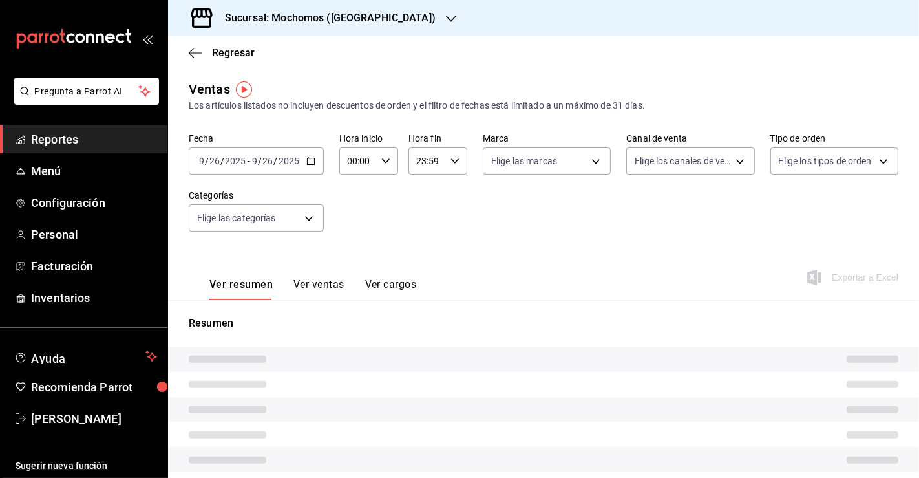
click at [325, 166] on div "Fecha [DATE] [DATE] - [DATE] [DATE] Hora inicio 00:00 Hora inicio Hora fin 23:5…" at bounding box center [544, 190] width 710 height 114
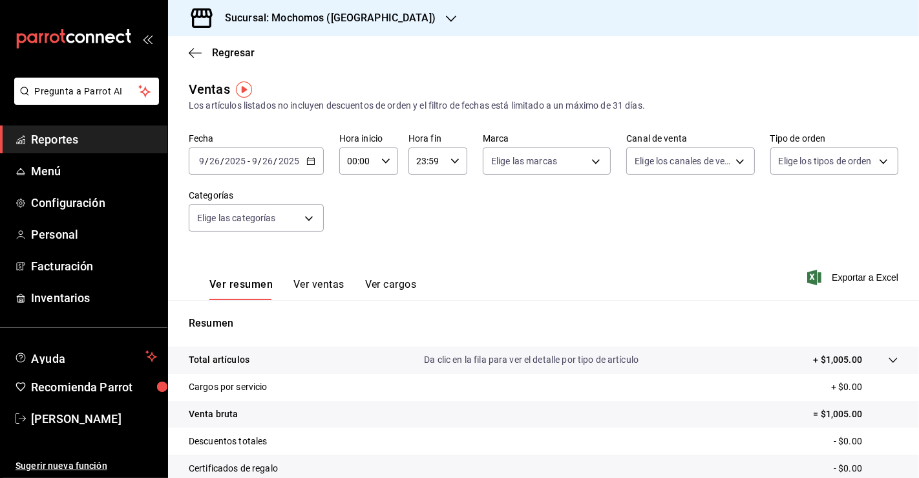
click at [307, 158] on icon "button" at bounding box center [310, 160] width 9 height 9
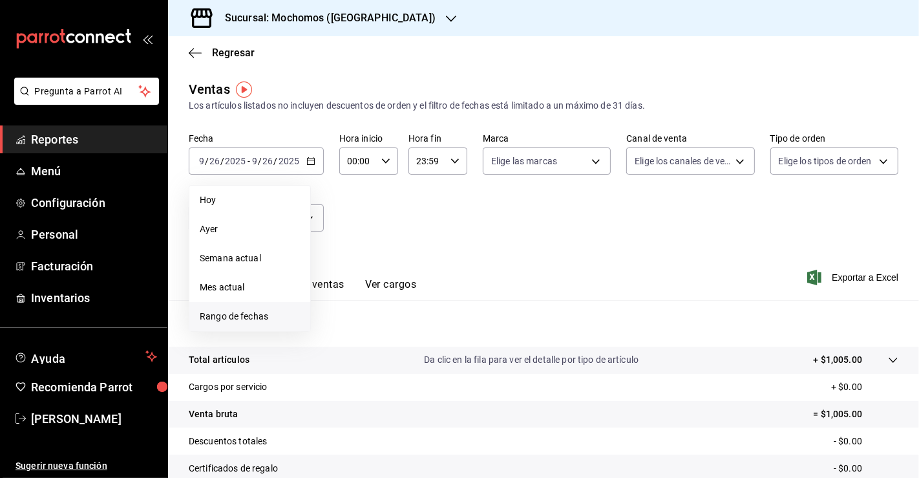
click at [248, 314] on span "Rango de fechas" at bounding box center [250, 317] width 100 height 14
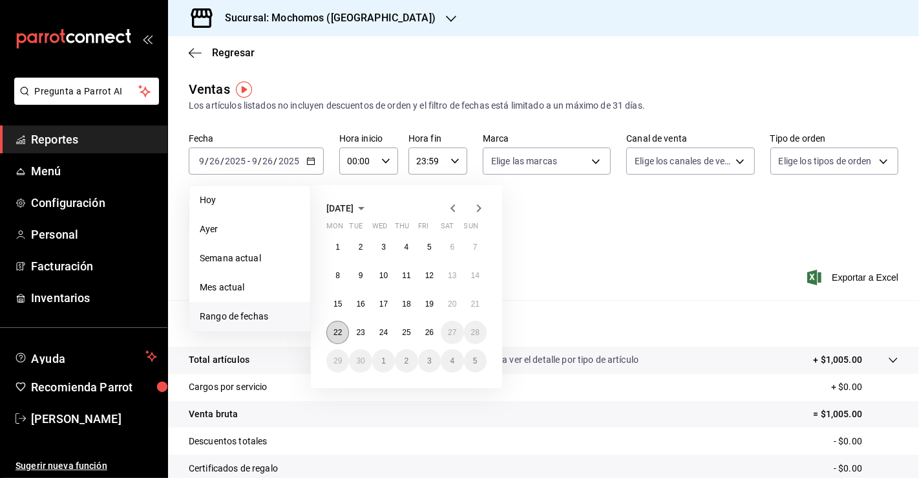
click at [336, 330] on abbr "22" at bounding box center [338, 332] width 8 height 9
click at [436, 337] on button "26" at bounding box center [429, 332] width 23 height 23
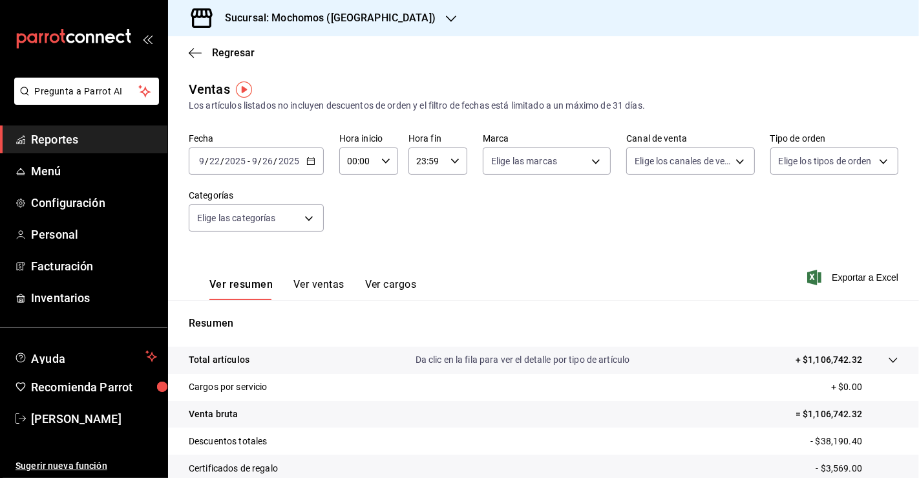
click at [383, 167] on div "00:00 Hora inicio" at bounding box center [368, 160] width 59 height 27
click at [358, 253] on button "02" at bounding box center [353, 256] width 24 height 26
type input "02:00"
click at [448, 163] on div at bounding box center [459, 239] width 919 height 478
click at [451, 163] on icon "button" at bounding box center [455, 160] width 9 height 9
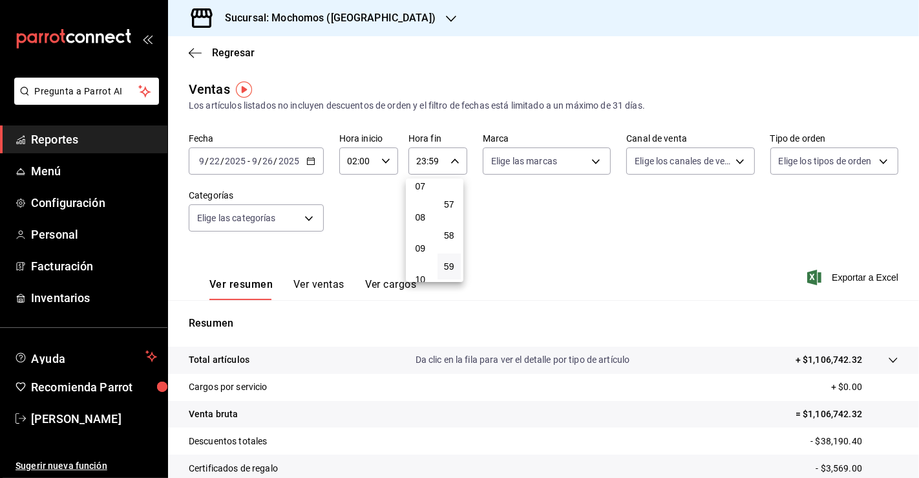
scroll to position [223, 0]
click at [422, 195] on button "07" at bounding box center [421, 188] width 24 height 26
type input "07:59"
click at [835, 244] on div at bounding box center [459, 239] width 919 height 478
click at [849, 277] on span "Exportar a Excel" at bounding box center [854, 278] width 89 height 16
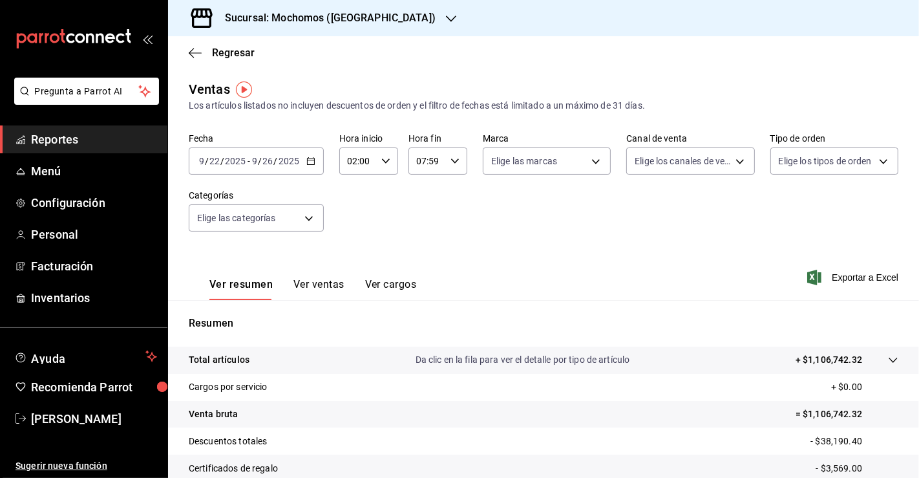
click at [316, 160] on div "[DATE] [DATE] - [DATE] [DATE]" at bounding box center [256, 160] width 135 height 27
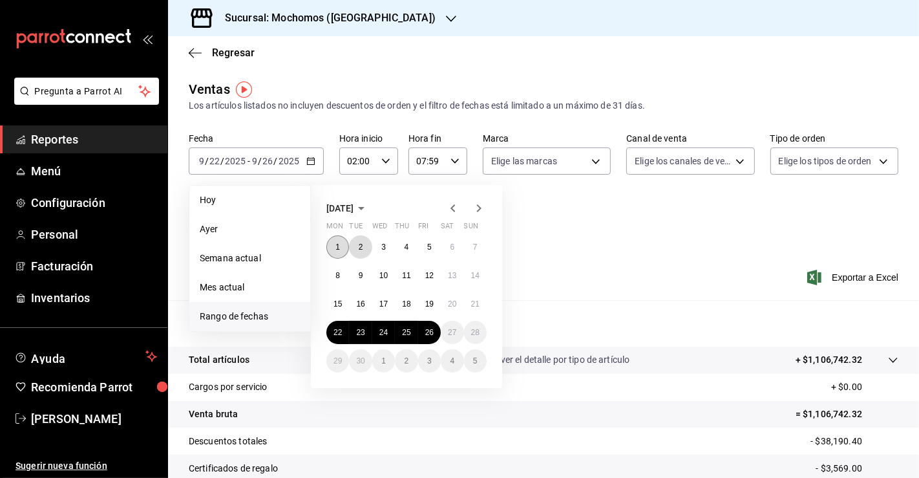
drag, startPoint x: 350, startPoint y: 243, endPoint x: 343, endPoint y: 244, distance: 6.6
click at [343, 244] on div "1 2 3 4 5 6 7 8 9 10 11 12 13 14 15 16 17 18 19 20 21 22 23 24 25 26 27 28 29 3…" at bounding box center [407, 303] width 160 height 137
click at [342, 244] on button "1" at bounding box center [338, 246] width 23 height 23
click at [435, 328] on button "26" at bounding box center [429, 332] width 23 height 23
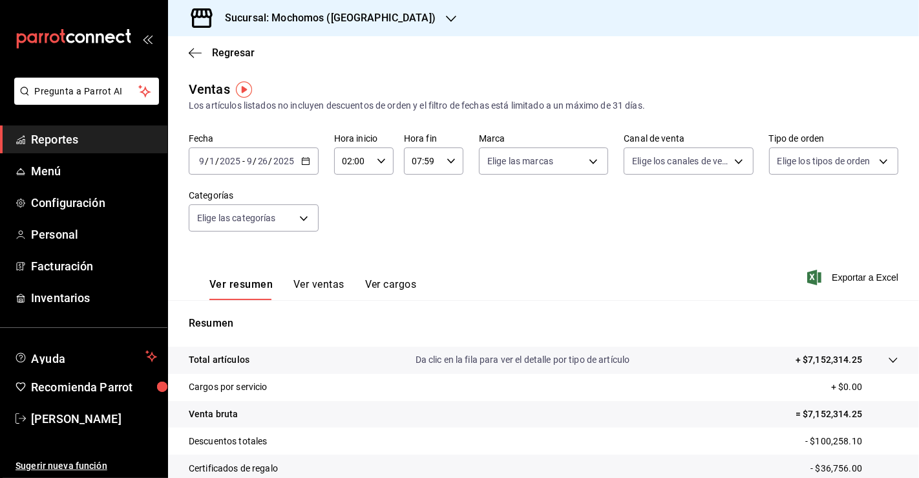
click at [831, 270] on span "Exportar a Excel" at bounding box center [854, 278] width 89 height 16
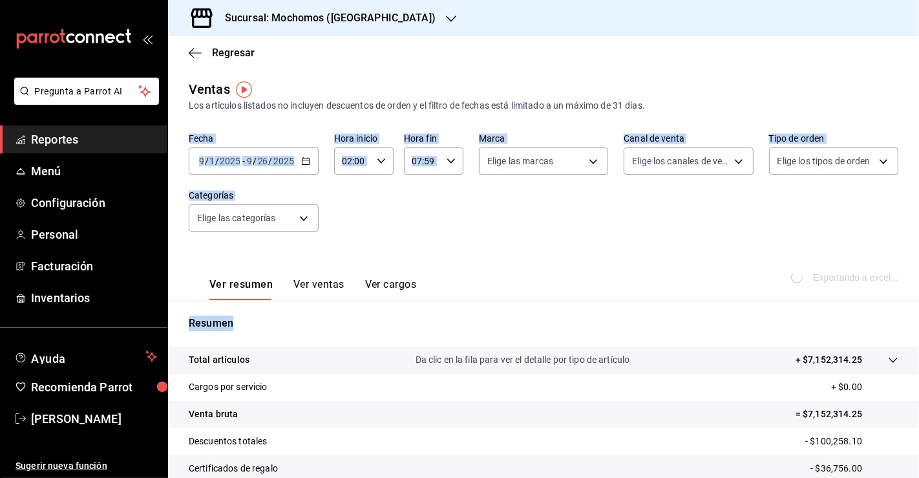
drag, startPoint x: 857, startPoint y: 104, endPoint x: 696, endPoint y: 401, distance: 337.3
click at [696, 401] on div "Ventas Los artículos listados no incluyen descuentos de orden y el filtro de fe…" at bounding box center [543, 339] width 751 height 519
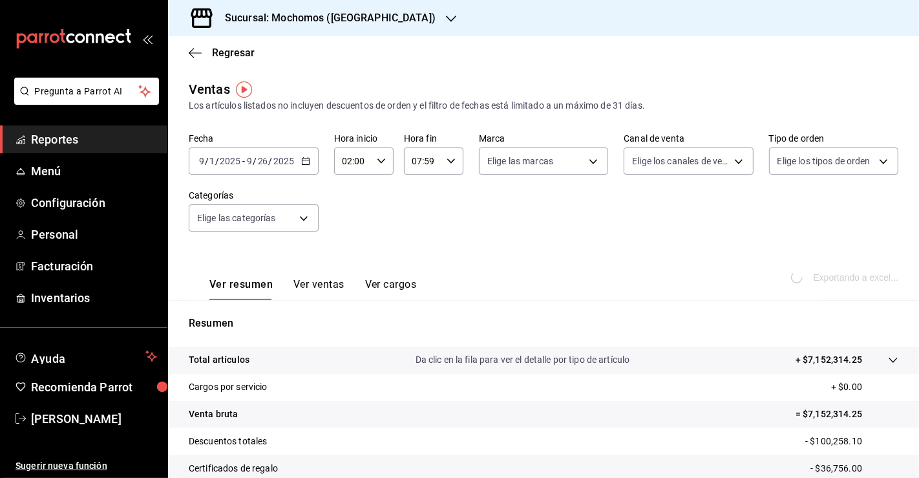
click at [798, 40] on div "Regresar" at bounding box center [543, 52] width 751 height 33
